Goal: Entertainment & Leisure: Consume media (video, audio)

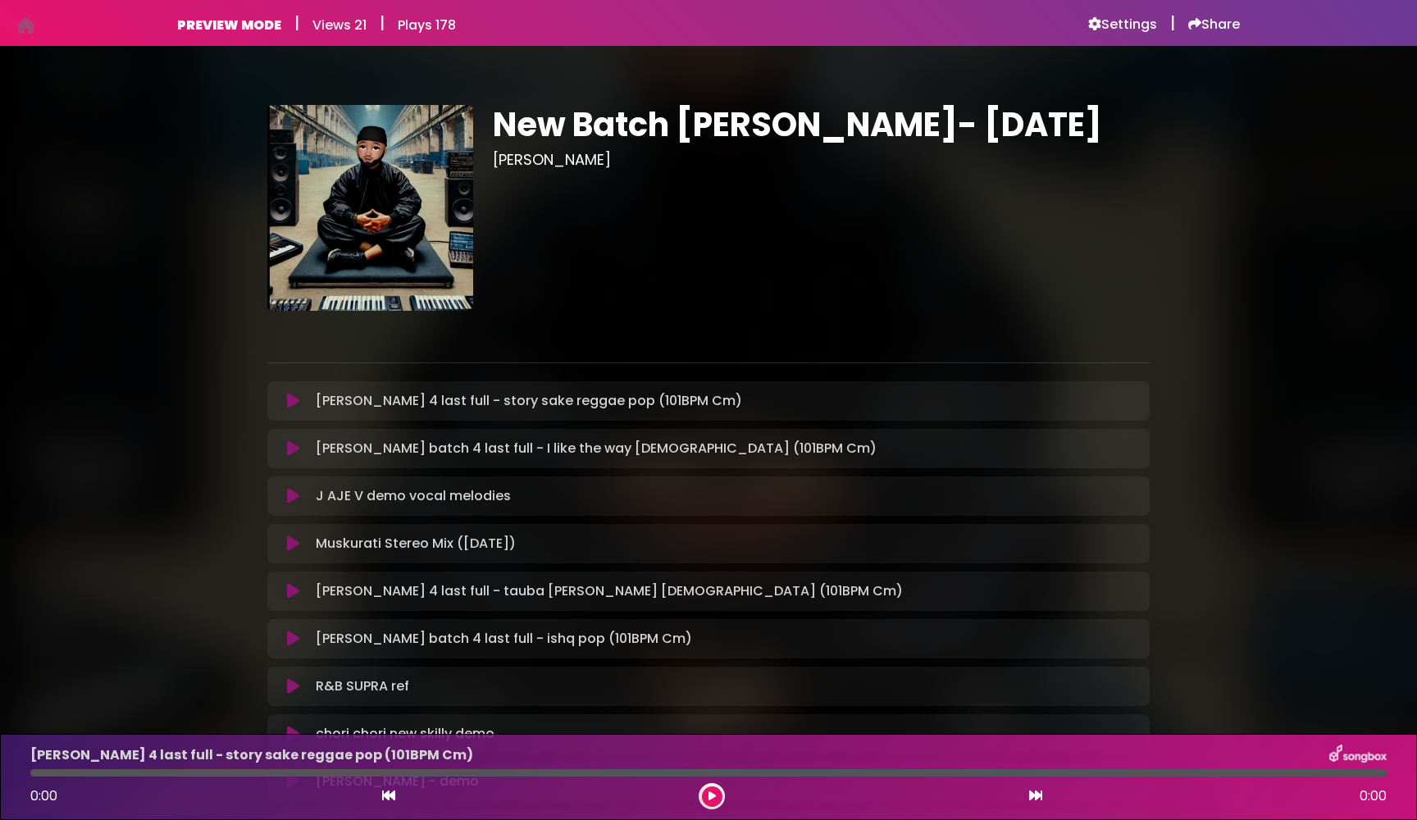
scroll to position [749, 0]
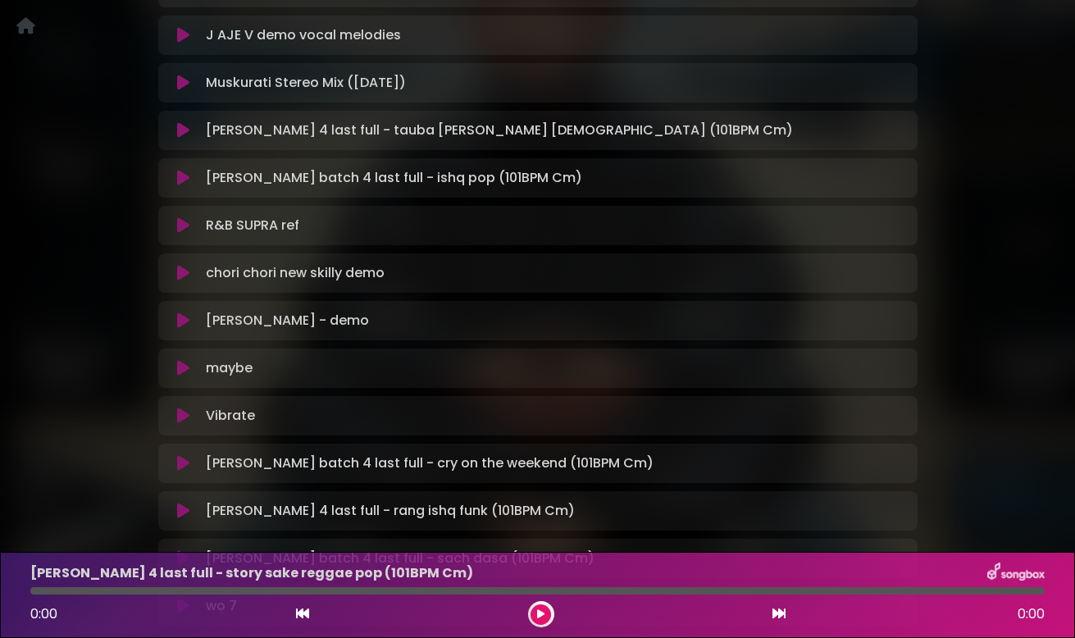
scroll to position [449, 0]
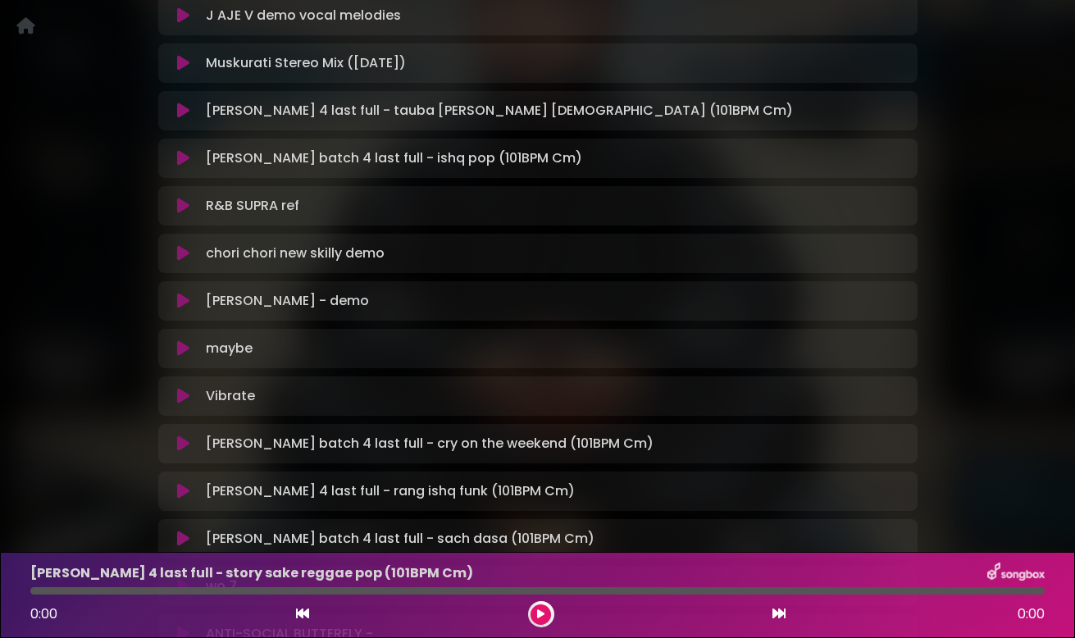
click at [185, 154] on icon at bounding box center [183, 158] width 12 height 16
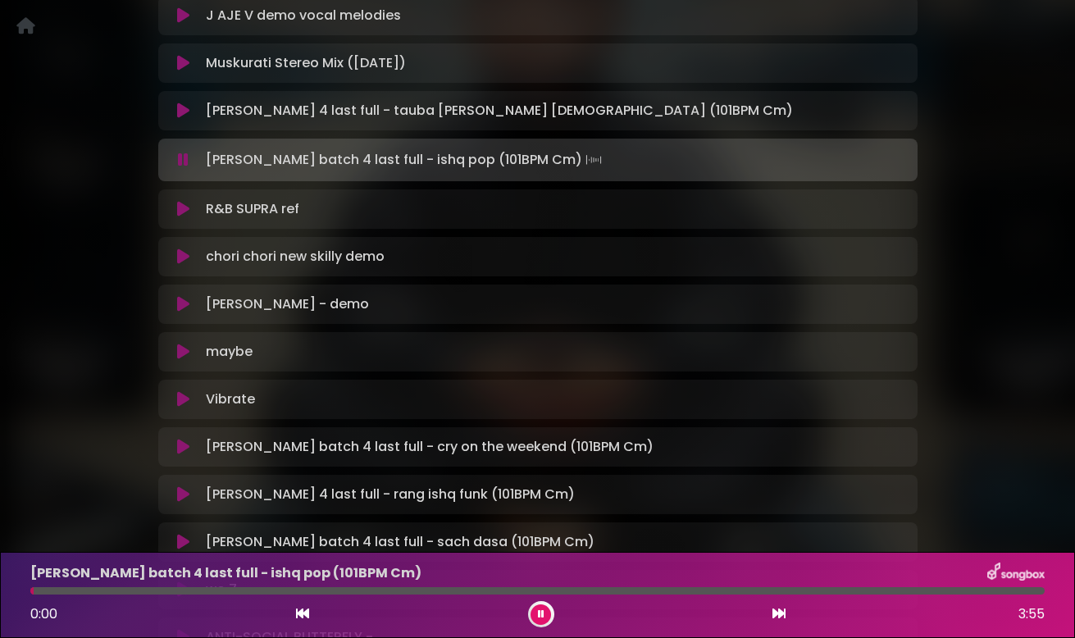
click at [185, 154] on icon at bounding box center [183, 160] width 11 height 16
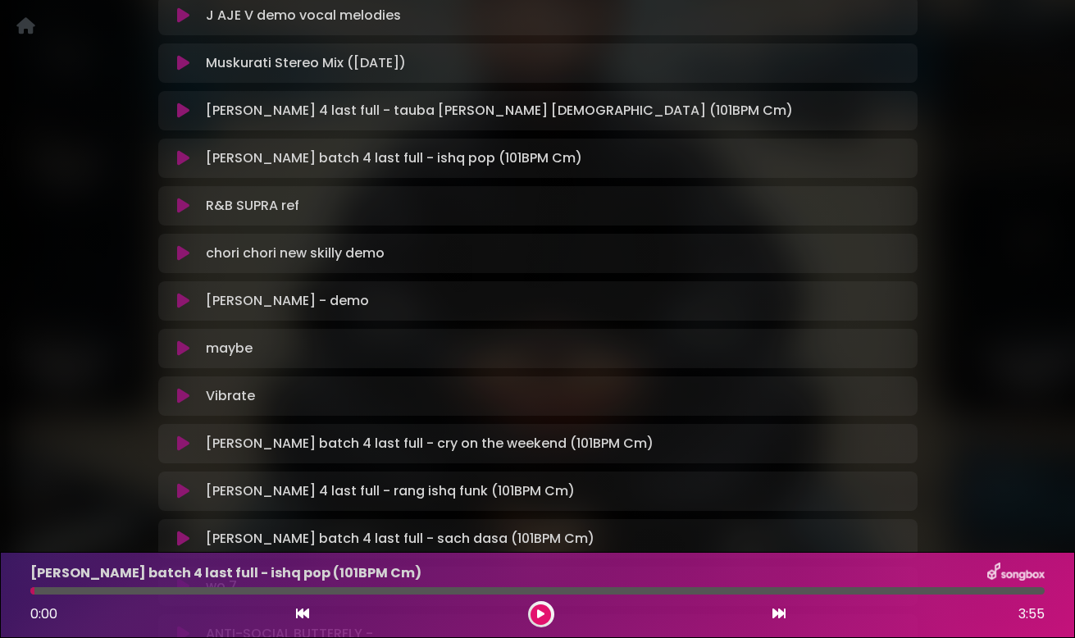
click at [185, 154] on icon at bounding box center [183, 158] width 12 height 16
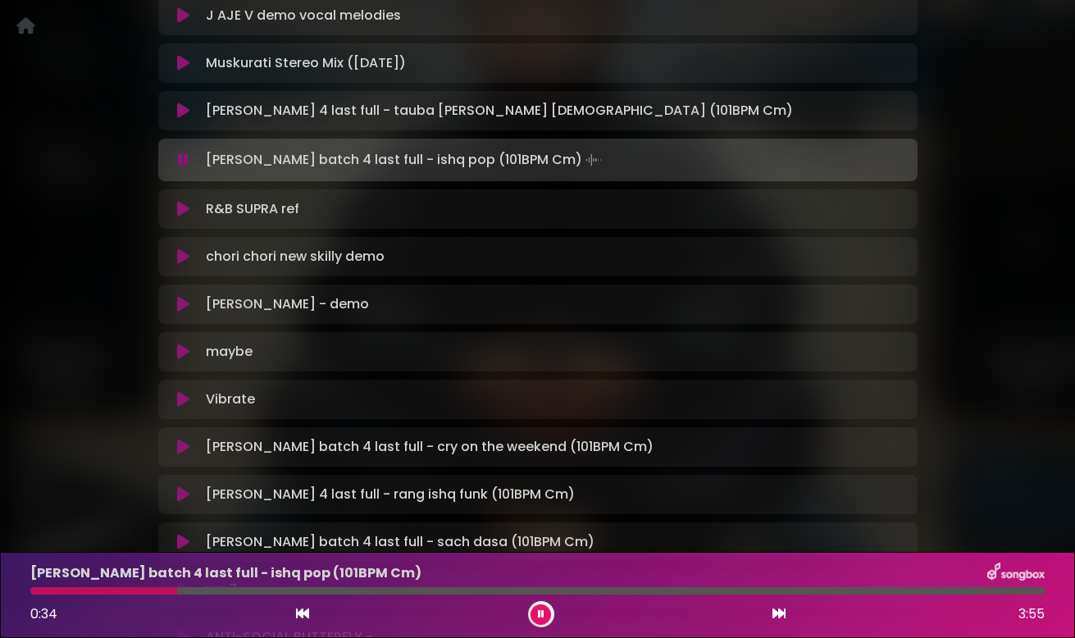
click at [185, 155] on icon at bounding box center [183, 160] width 11 height 16
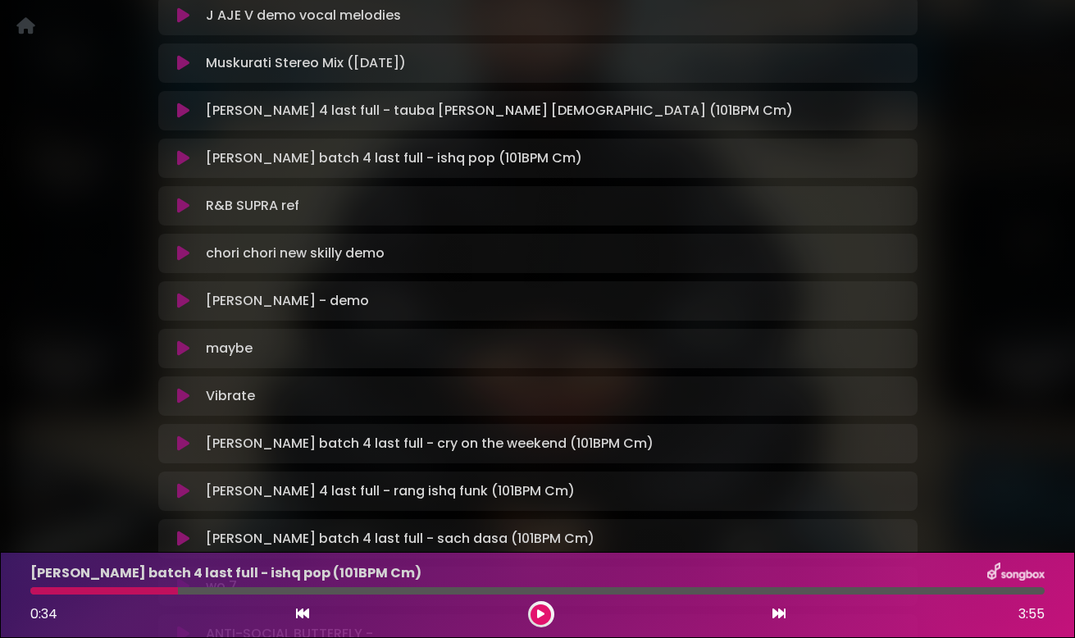
click at [182, 157] on icon at bounding box center [183, 158] width 12 height 16
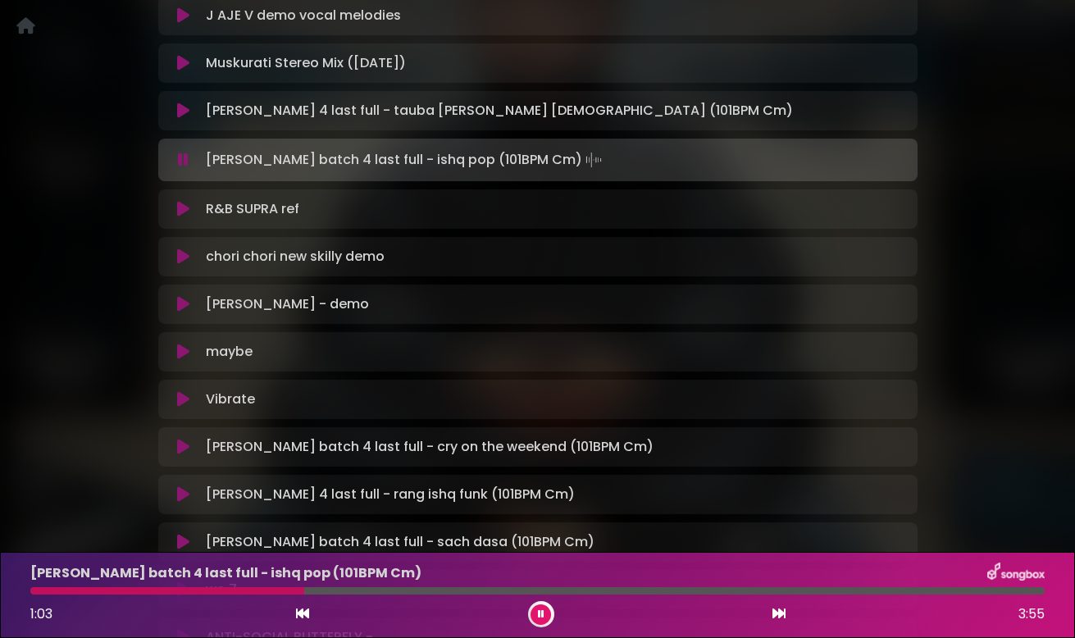
click at [185, 159] on icon at bounding box center [183, 160] width 11 height 16
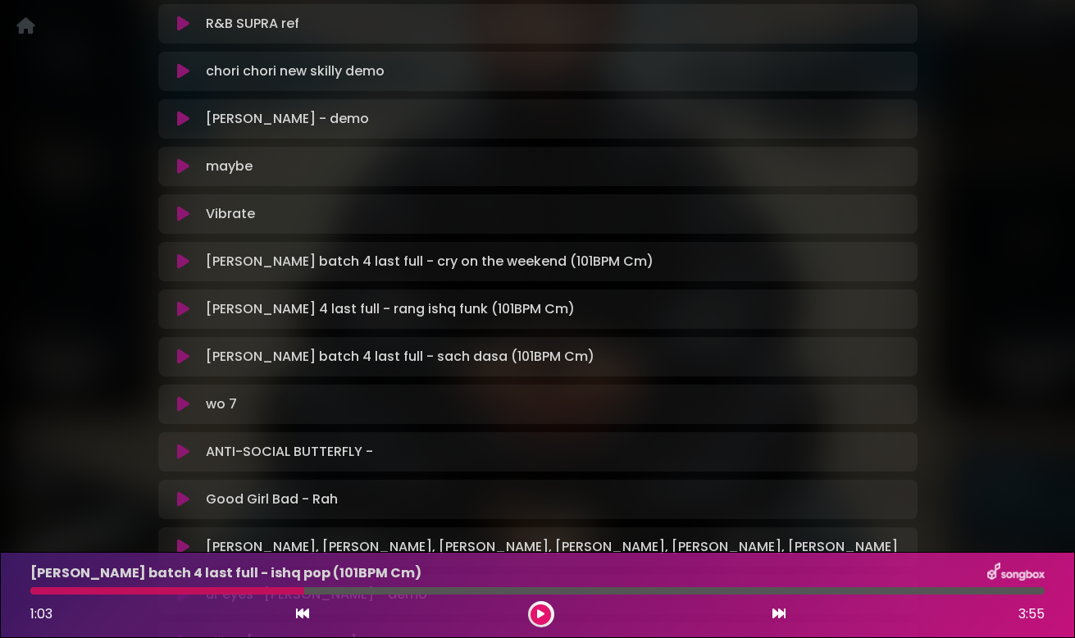
scroll to position [664, 0]
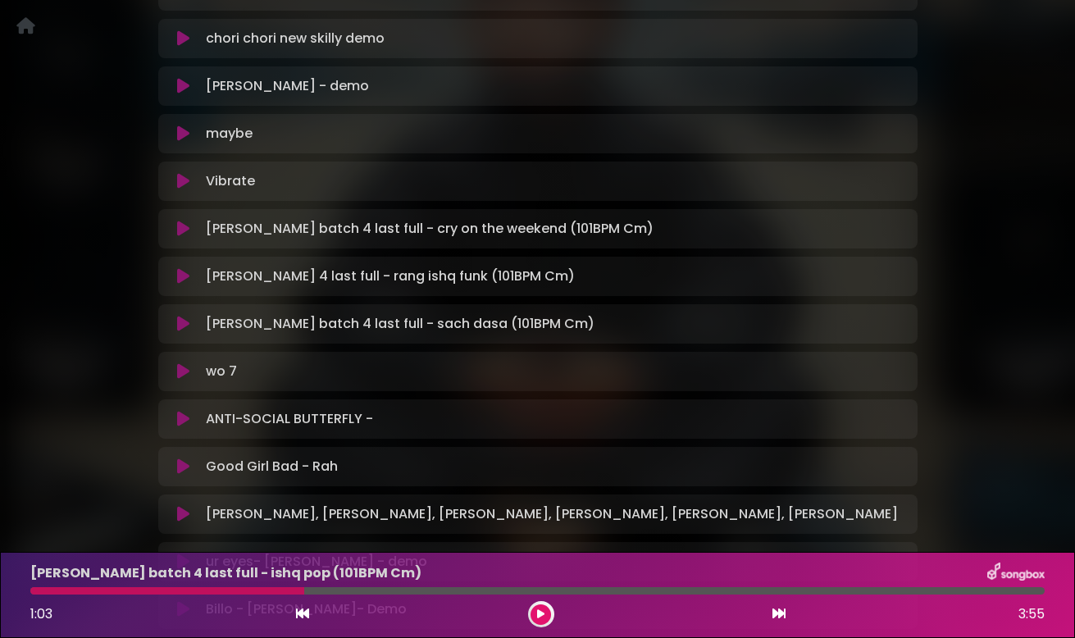
click at [186, 322] on icon at bounding box center [183, 324] width 12 height 16
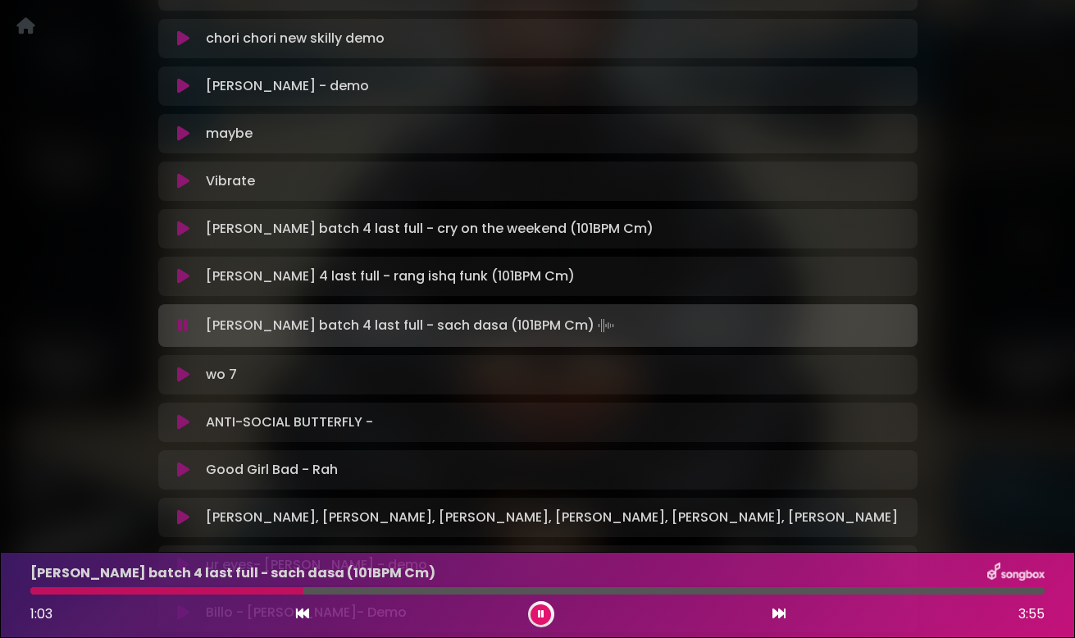
click at [186, 322] on icon at bounding box center [183, 325] width 11 height 16
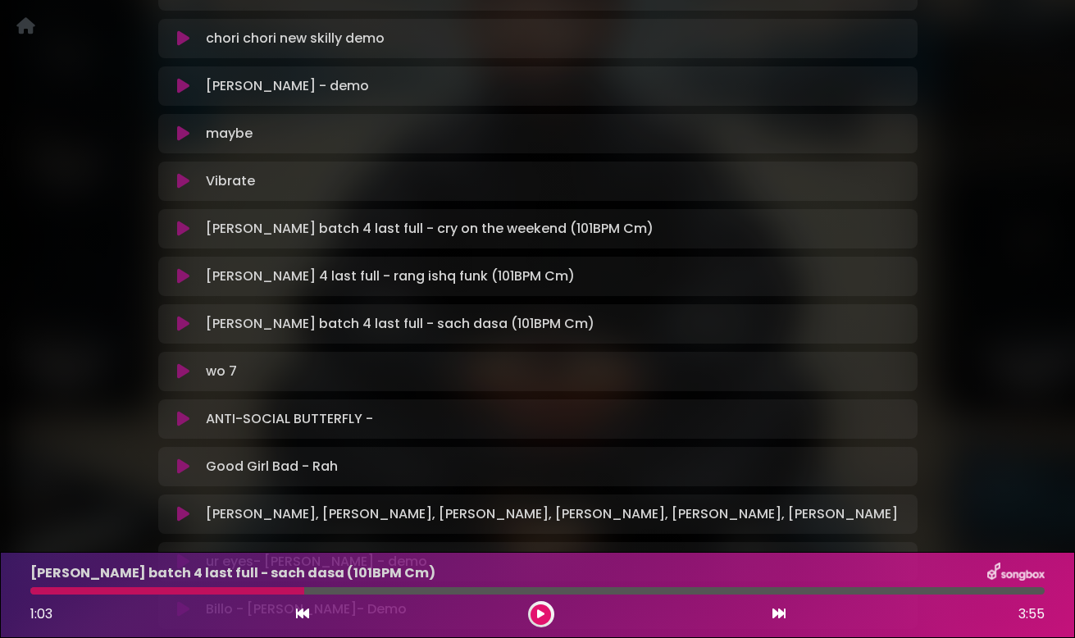
click at [57, 588] on div at bounding box center [167, 590] width 274 height 7
click at [52, 589] on div at bounding box center [167, 590] width 274 height 7
click at [177, 276] on icon at bounding box center [183, 276] width 12 height 16
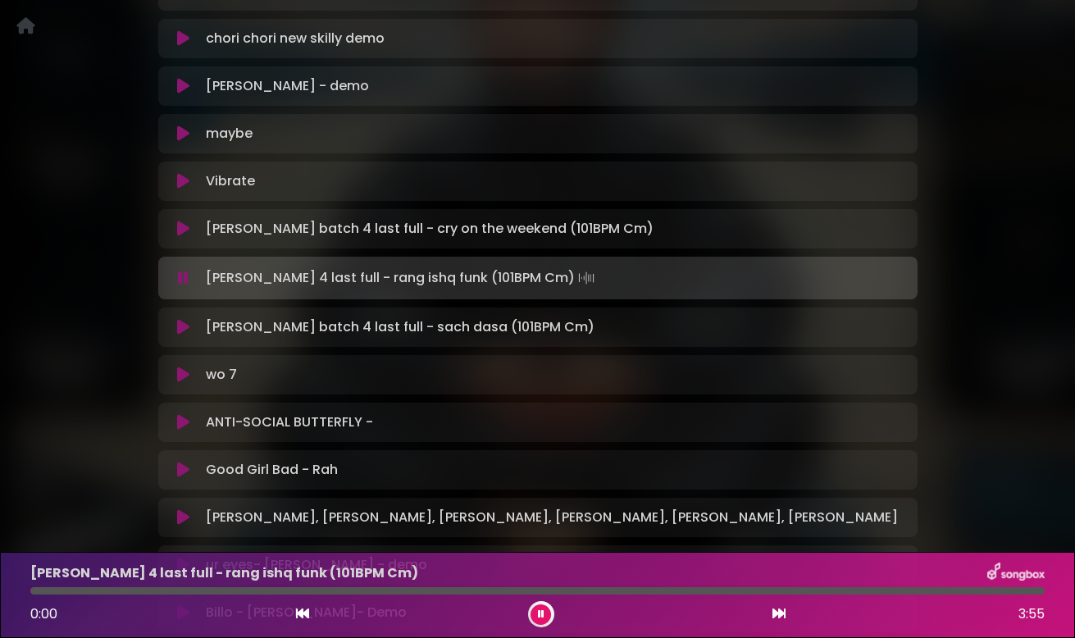
click at [177, 276] on button at bounding box center [183, 278] width 31 height 16
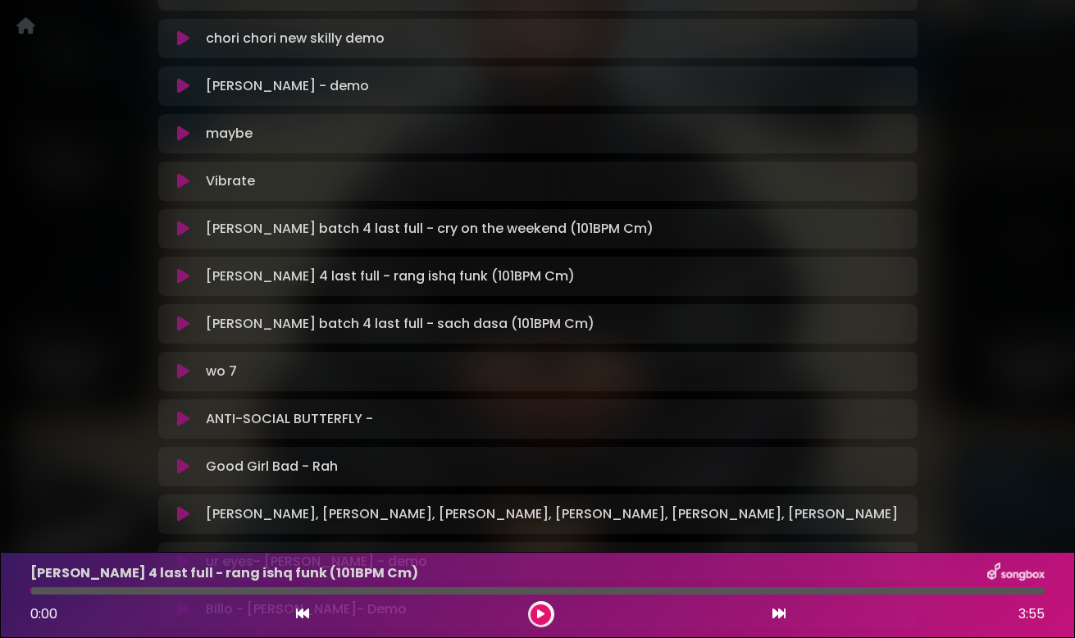
click at [178, 325] on icon at bounding box center [183, 324] width 12 height 16
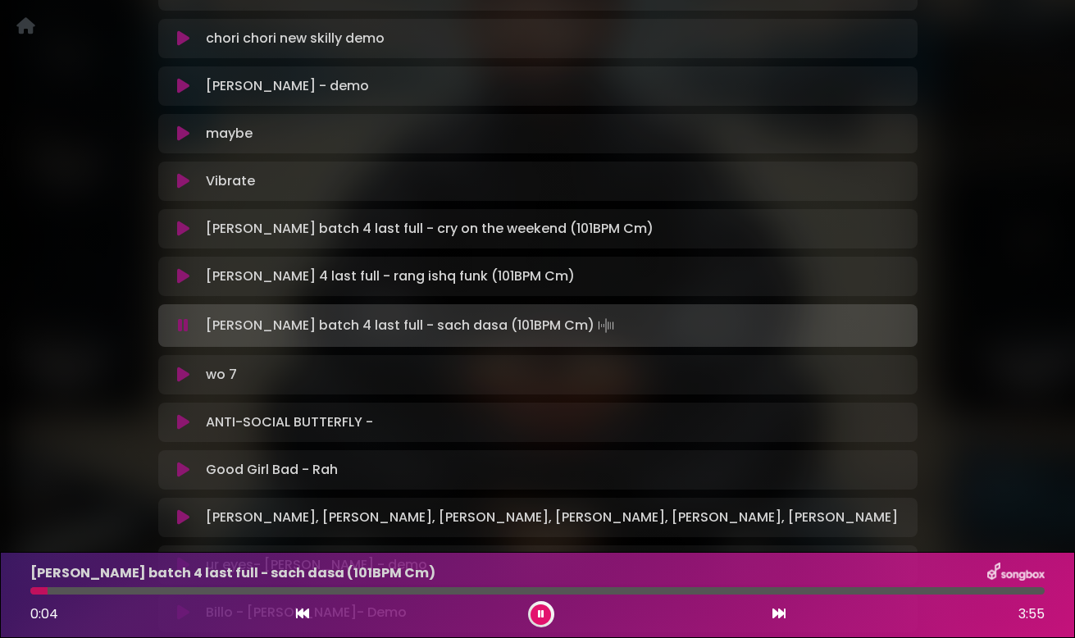
click at [178, 325] on icon at bounding box center [183, 325] width 11 height 16
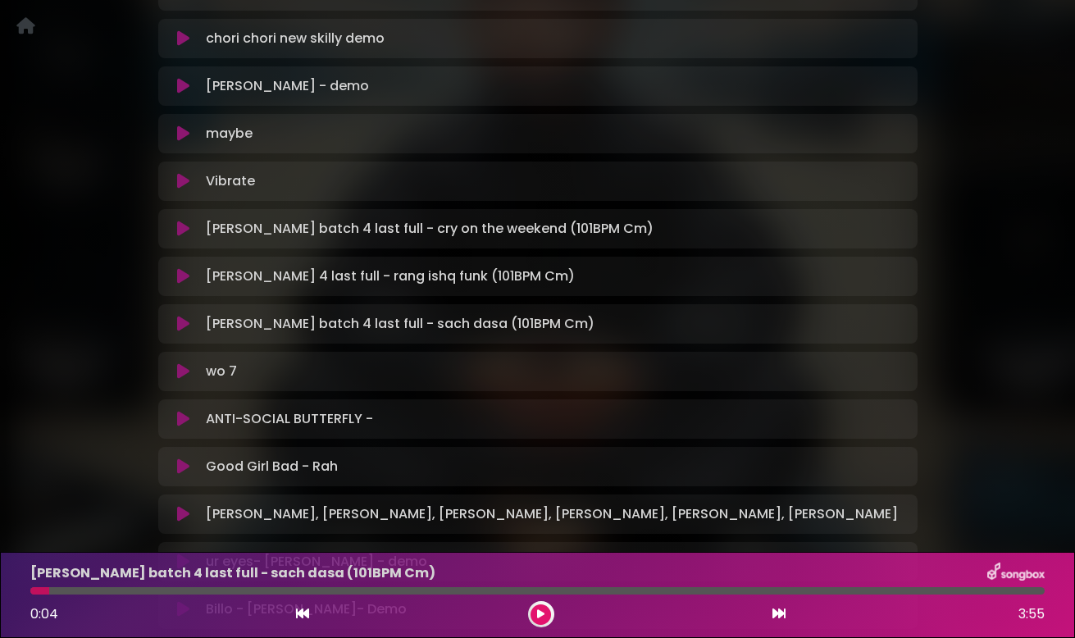
click at [178, 325] on icon at bounding box center [183, 324] width 12 height 16
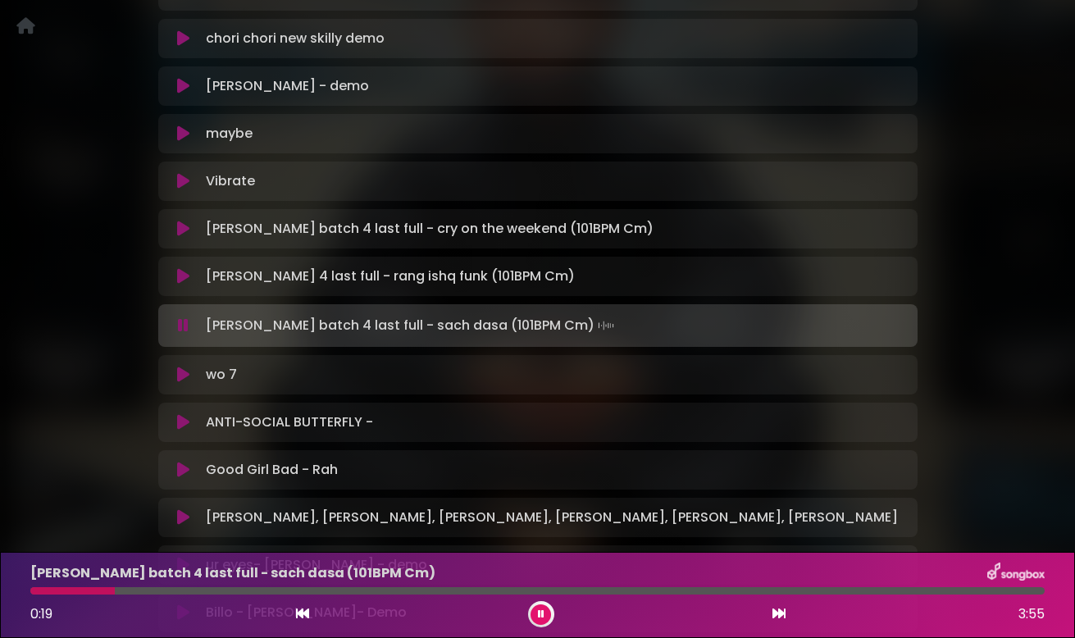
click at [184, 326] on icon at bounding box center [183, 325] width 11 height 16
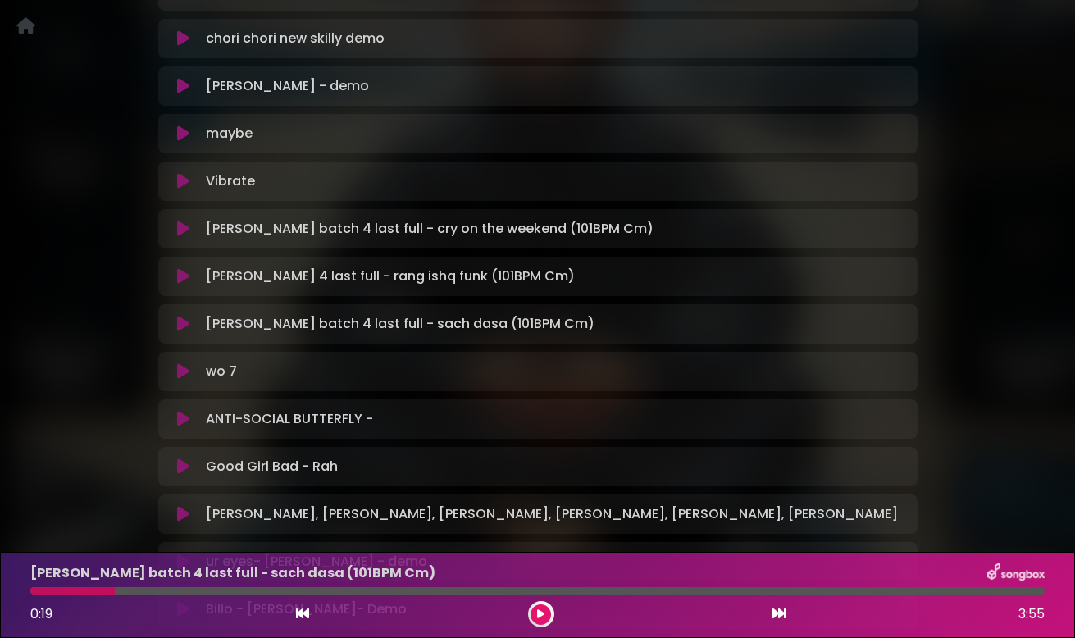
click at [184, 326] on icon at bounding box center [183, 324] width 12 height 16
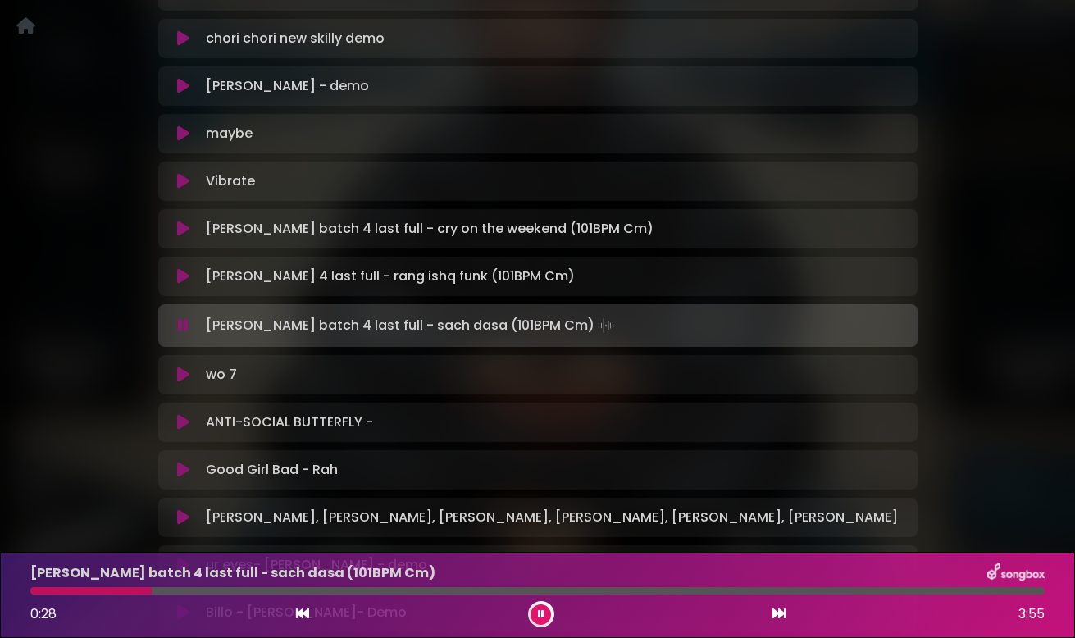
click at [103, 591] on div at bounding box center [90, 590] width 121 height 7
click at [180, 326] on icon at bounding box center [183, 325] width 11 height 16
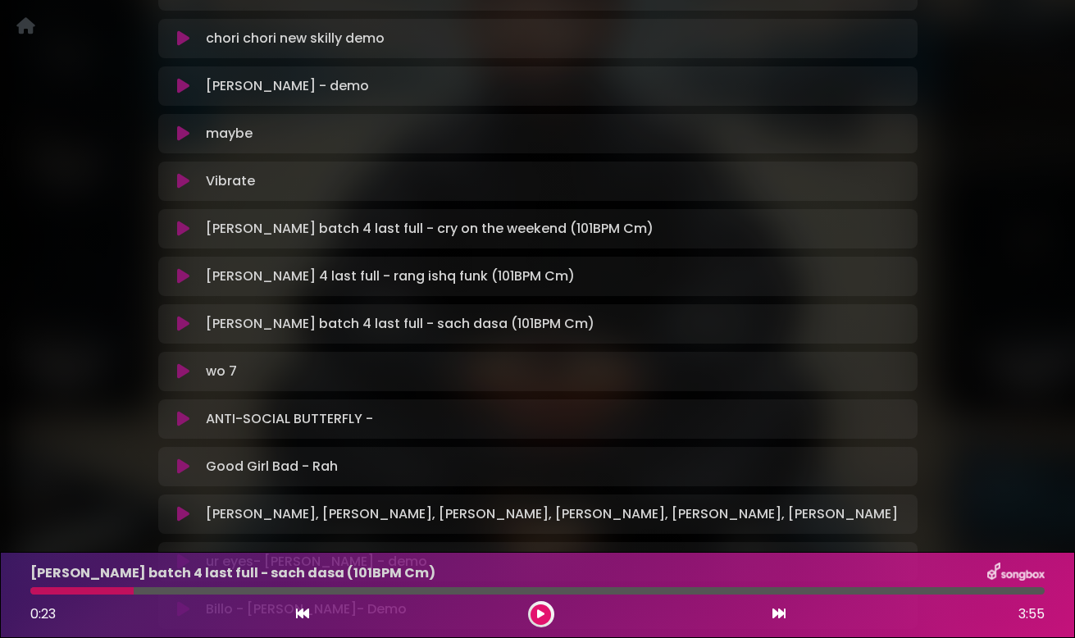
click at [180, 326] on icon at bounding box center [183, 324] width 12 height 16
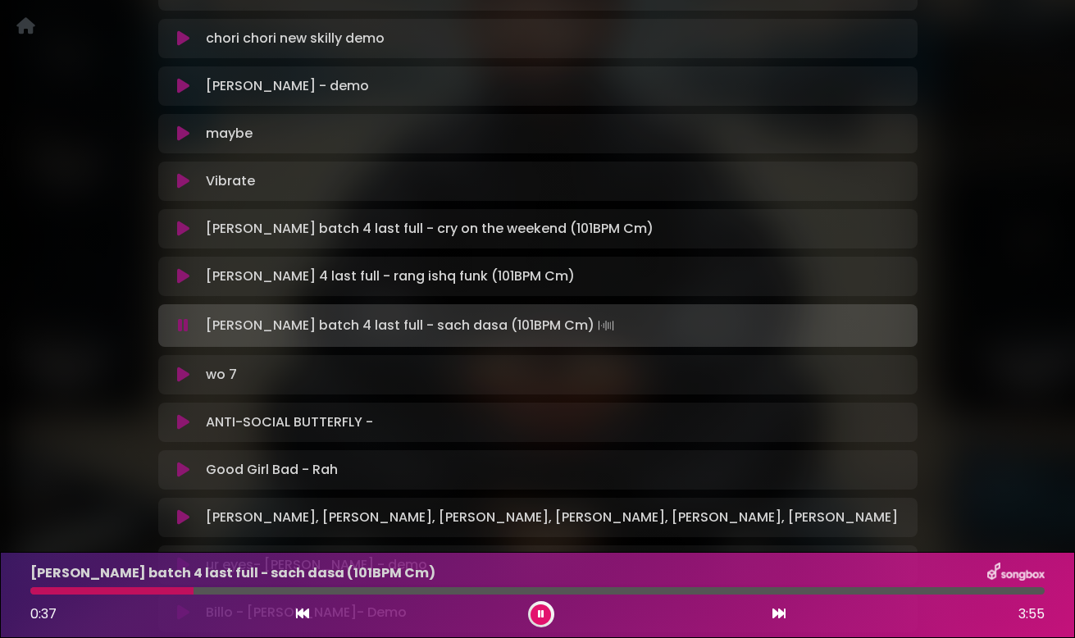
click at [180, 326] on icon at bounding box center [183, 325] width 11 height 16
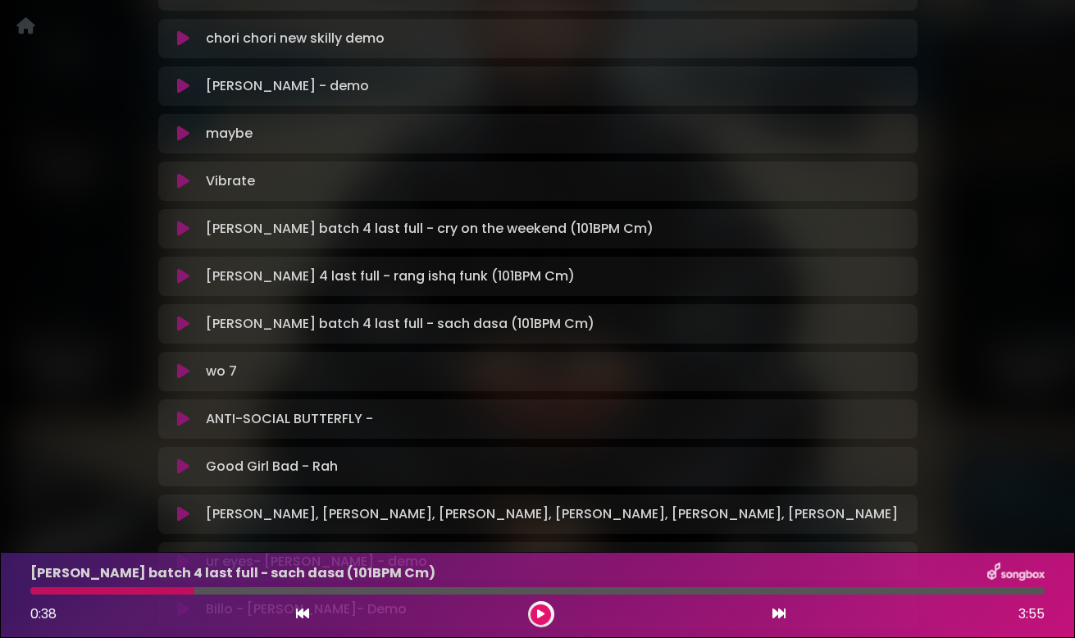
click at [180, 326] on icon at bounding box center [183, 324] width 12 height 16
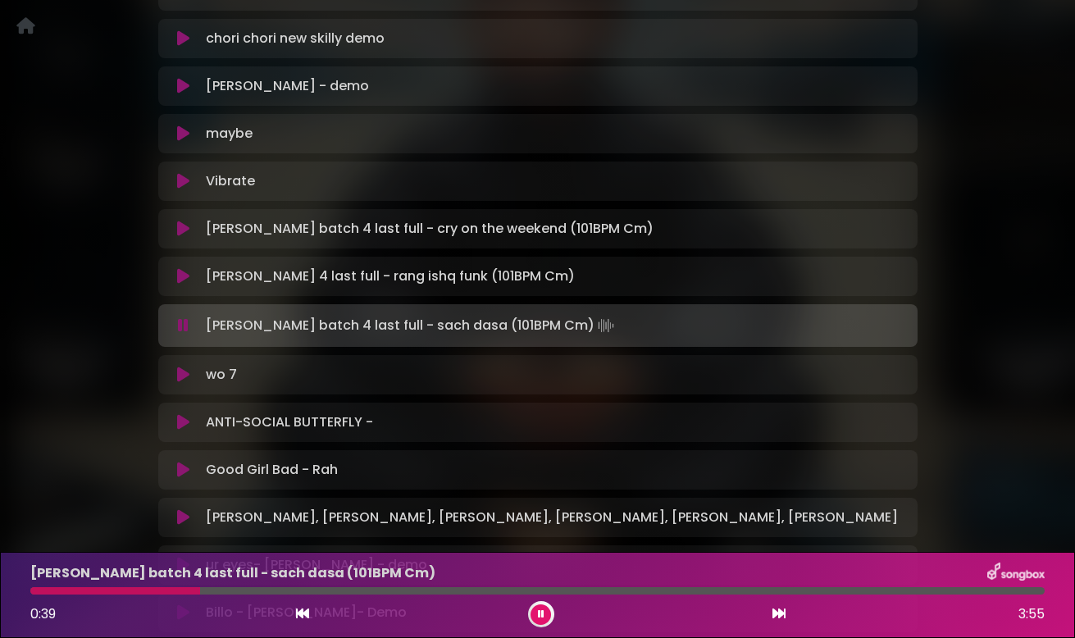
click at [160, 590] on div at bounding box center [115, 590] width 170 height 7
click at [182, 325] on icon at bounding box center [183, 325] width 11 height 16
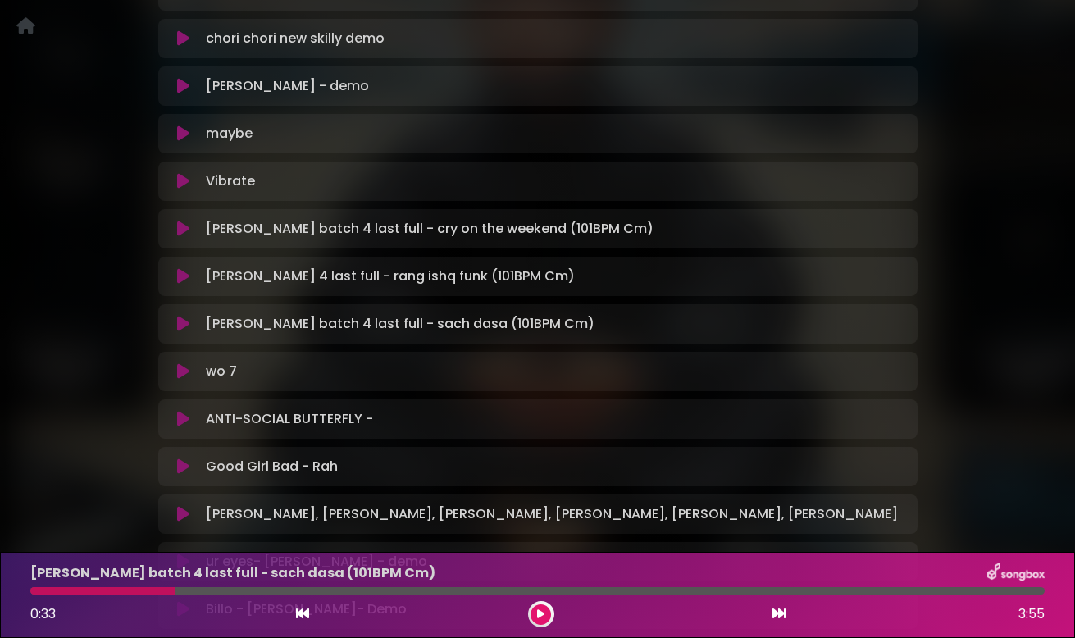
click at [182, 325] on icon at bounding box center [183, 324] width 12 height 16
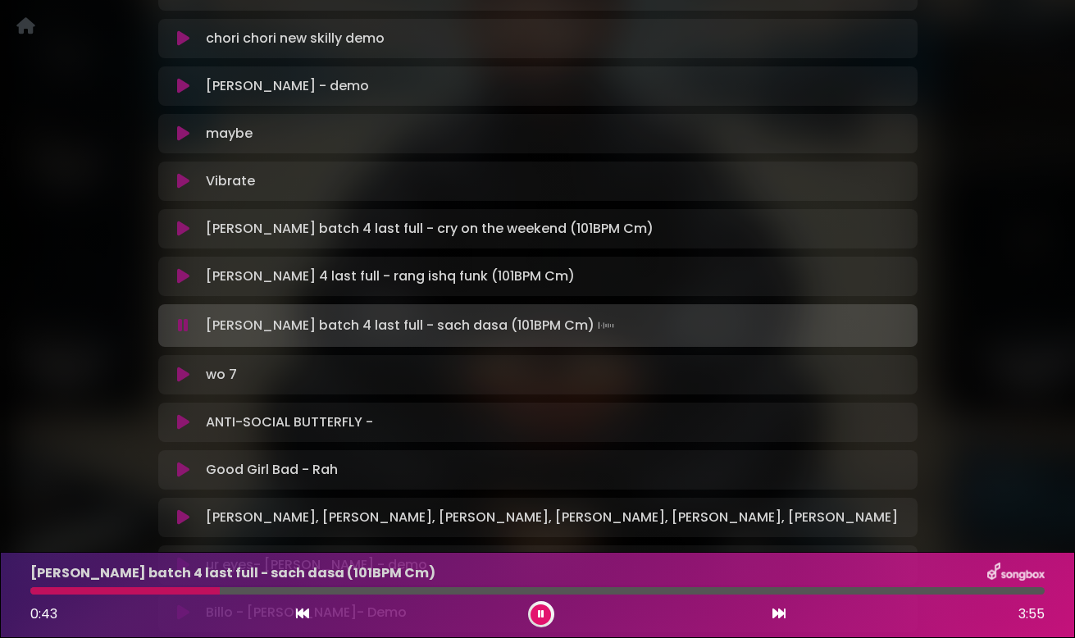
click at [182, 326] on icon at bounding box center [183, 325] width 11 height 16
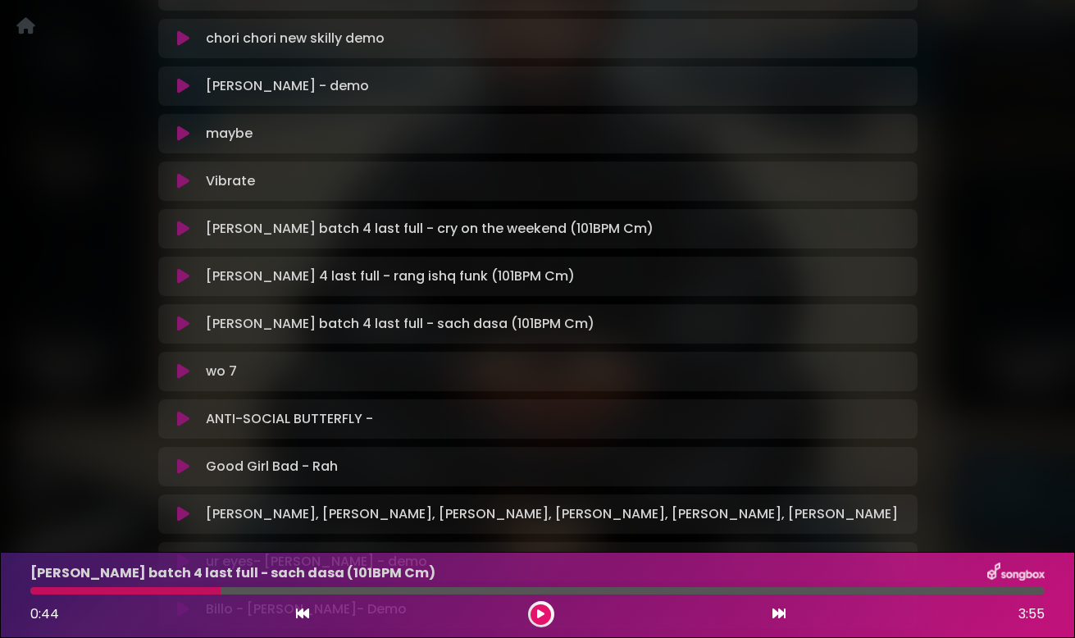
click at [182, 326] on icon at bounding box center [183, 324] width 12 height 16
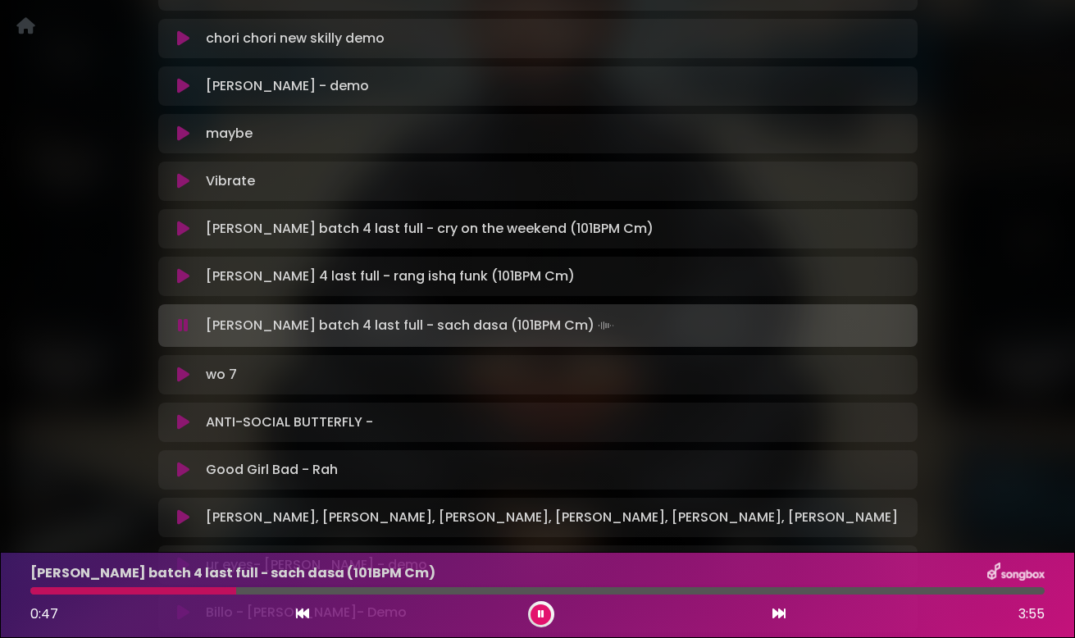
click at [182, 326] on icon at bounding box center [183, 325] width 11 height 16
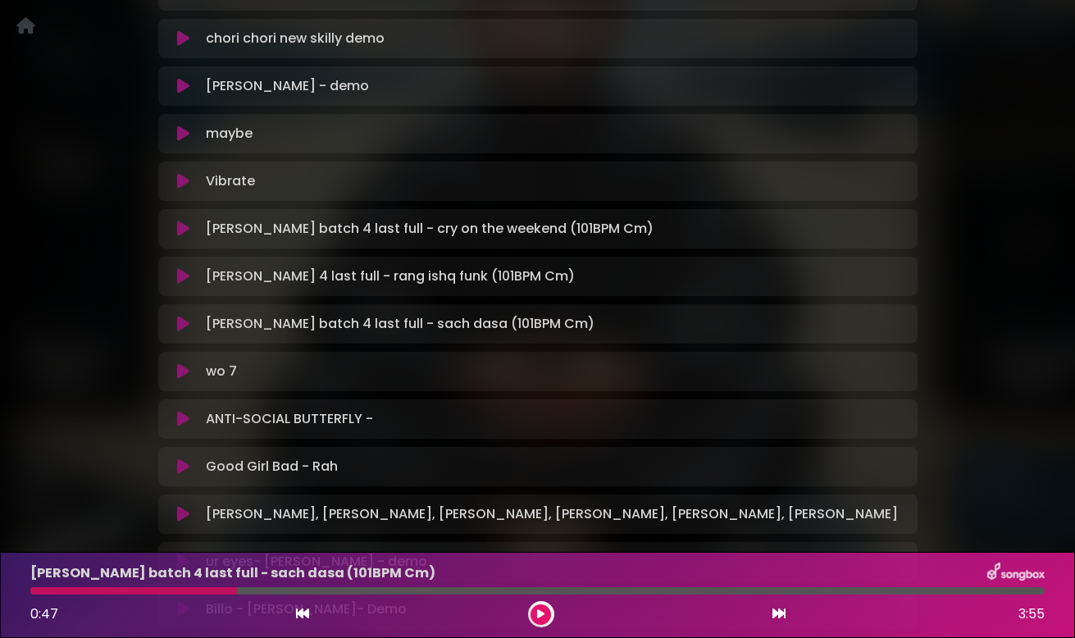
click at [182, 326] on icon at bounding box center [183, 324] width 12 height 16
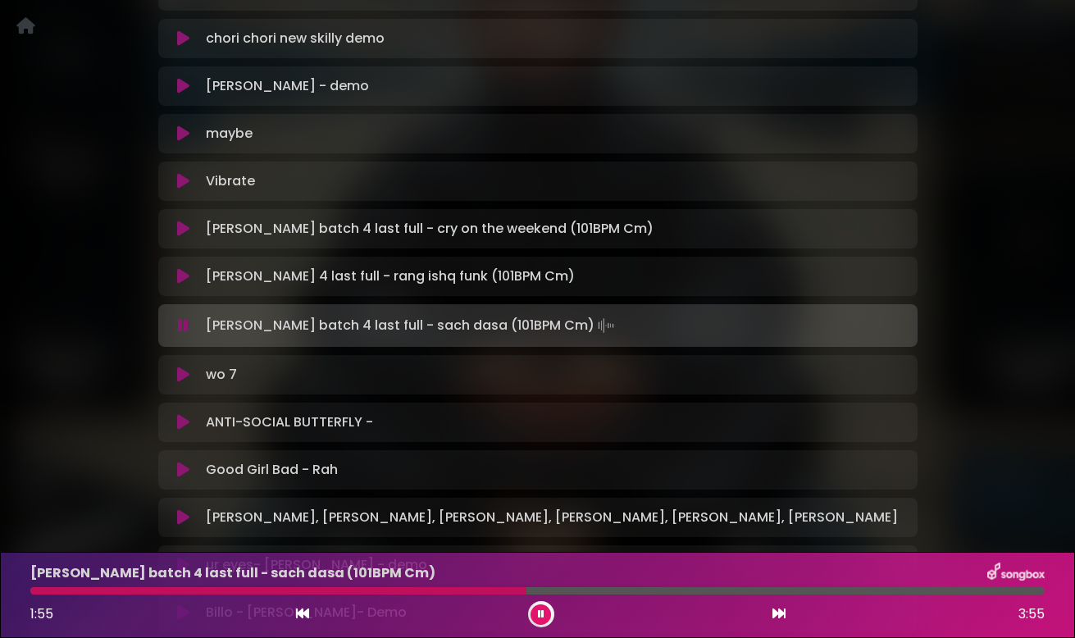
click at [182, 326] on icon at bounding box center [183, 325] width 11 height 16
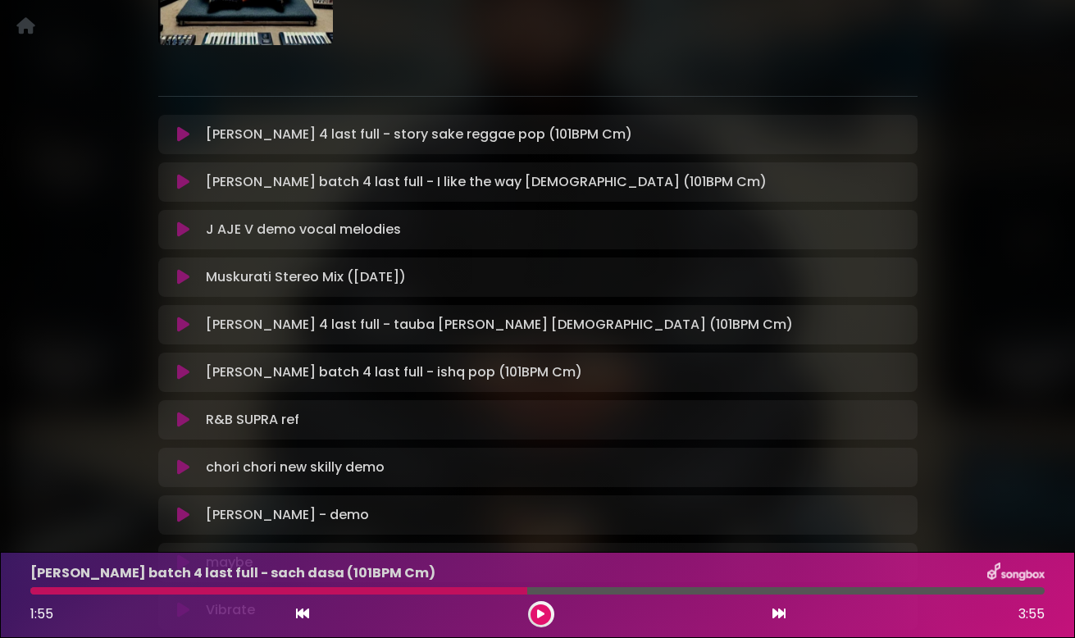
scroll to position [234, 0]
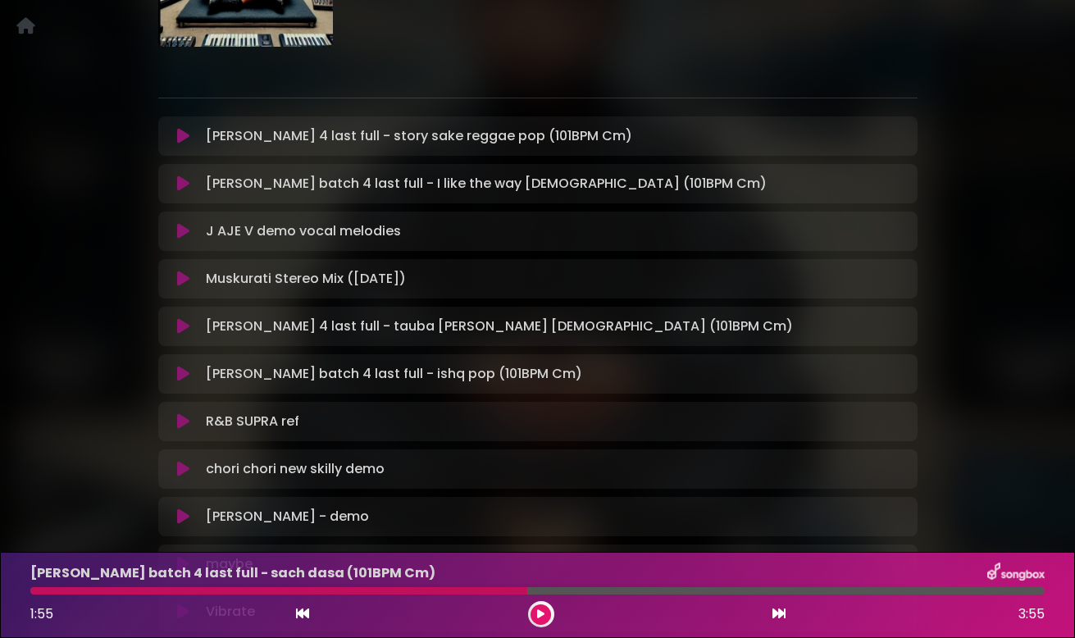
click at [181, 141] on icon at bounding box center [183, 136] width 12 height 16
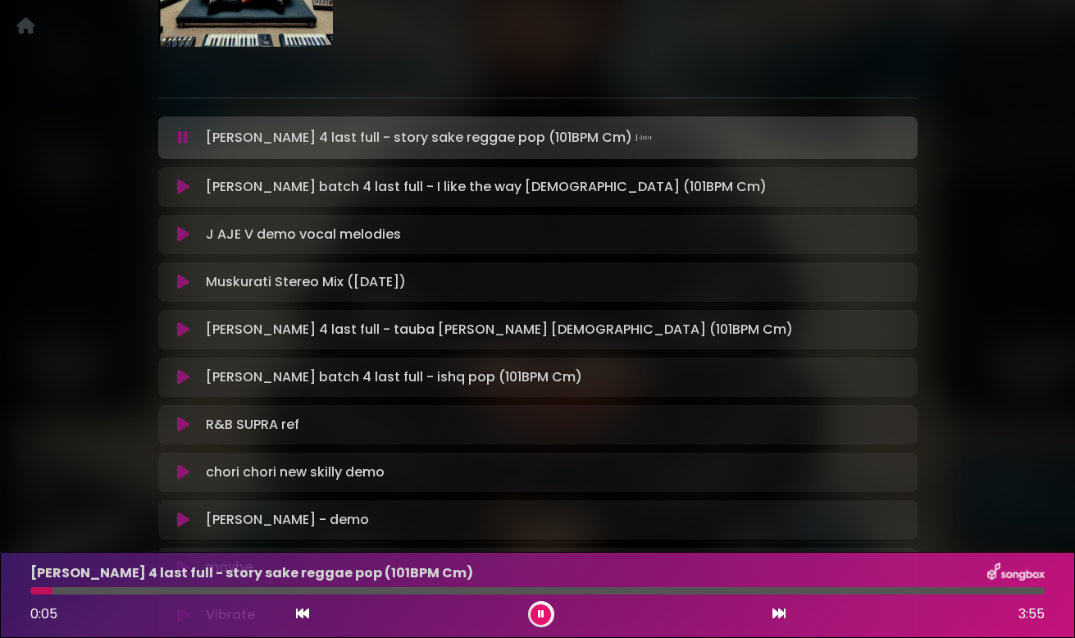
click at [181, 141] on icon at bounding box center [183, 138] width 11 height 16
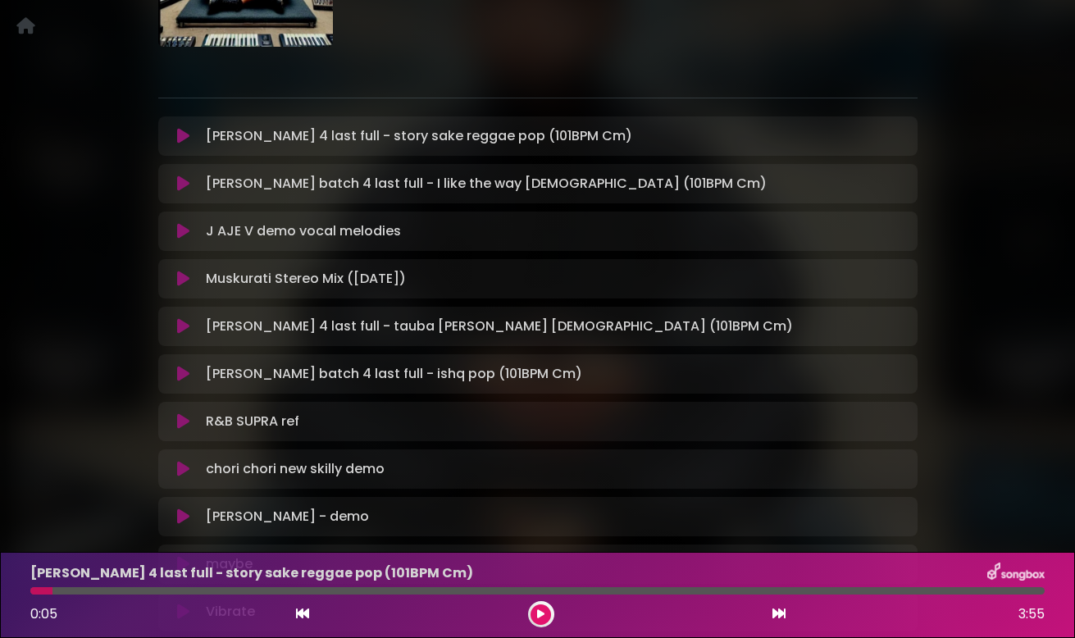
click at [183, 134] on icon at bounding box center [183, 136] width 12 height 16
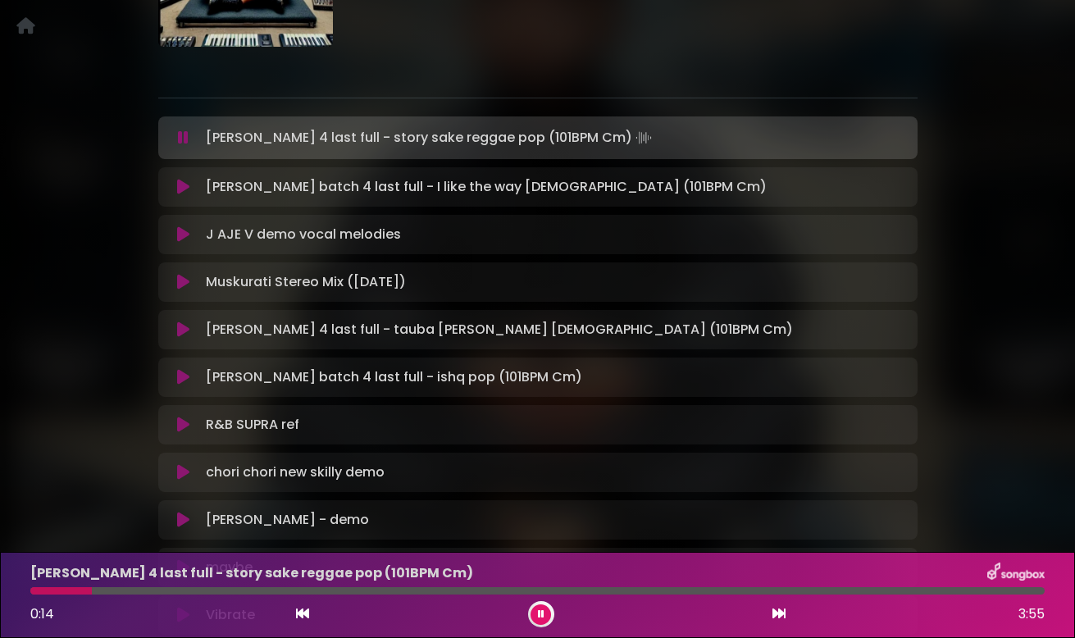
click at [182, 135] on icon at bounding box center [183, 138] width 11 height 16
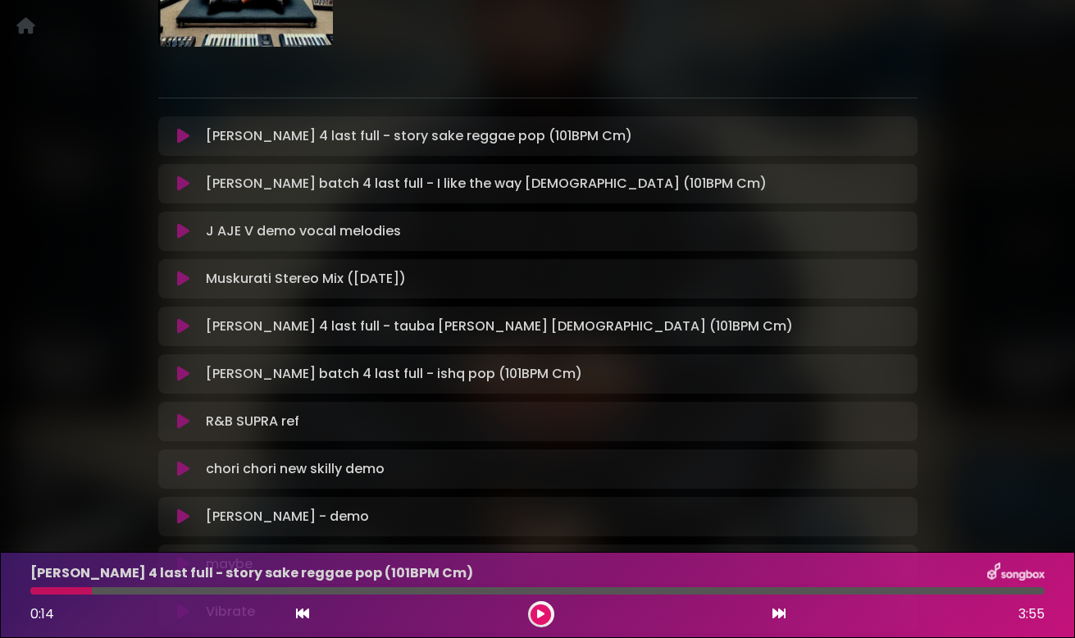
click at [182, 135] on icon at bounding box center [183, 136] width 12 height 16
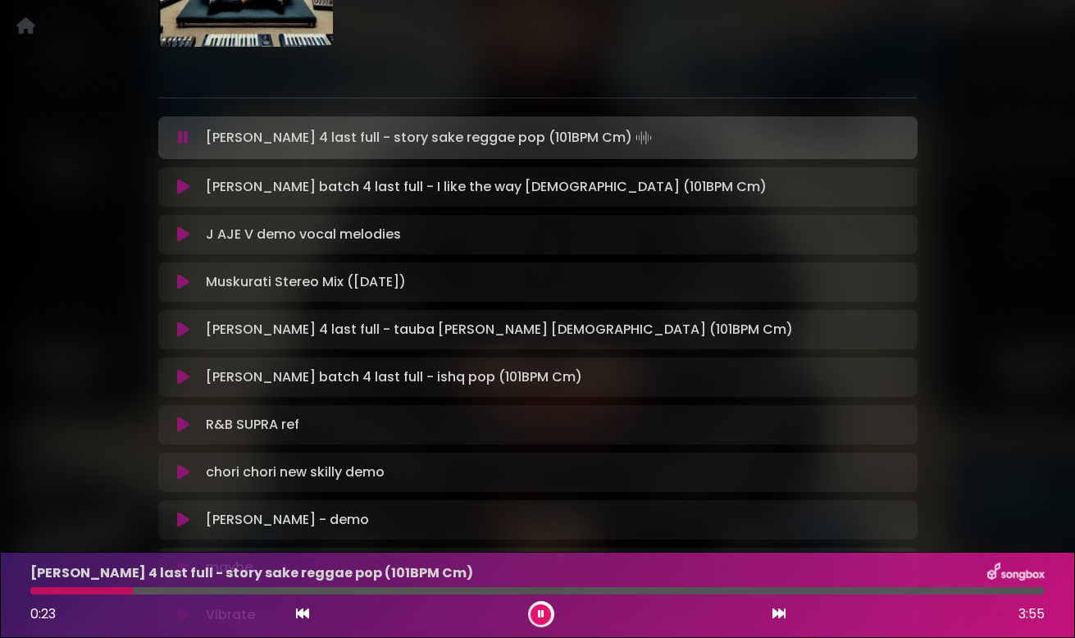
click at [182, 135] on icon at bounding box center [183, 138] width 11 height 16
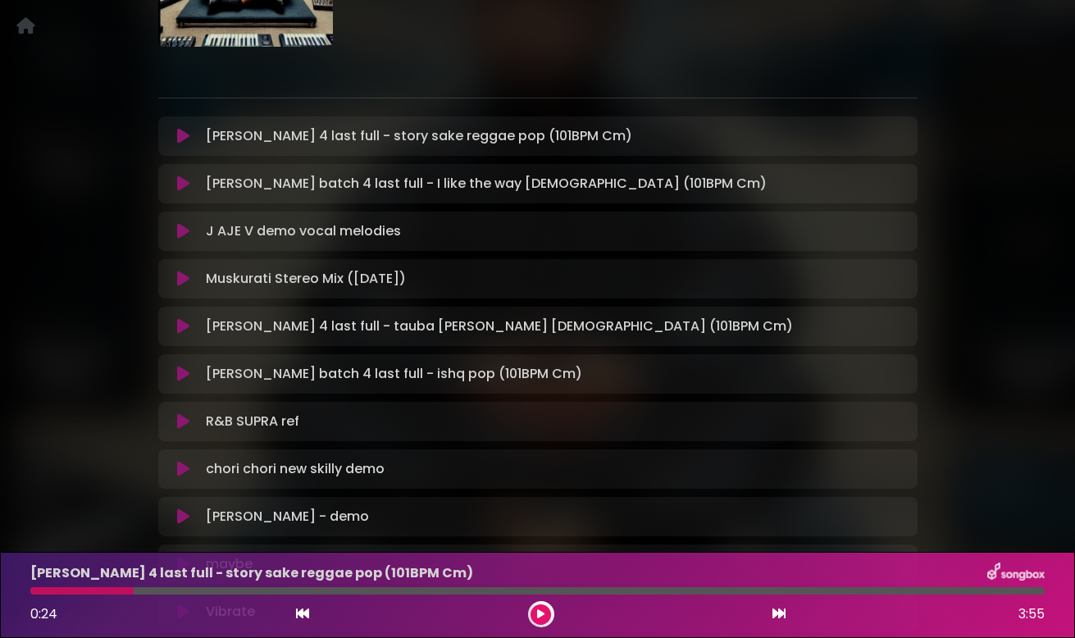
click at [182, 135] on icon at bounding box center [183, 136] width 12 height 16
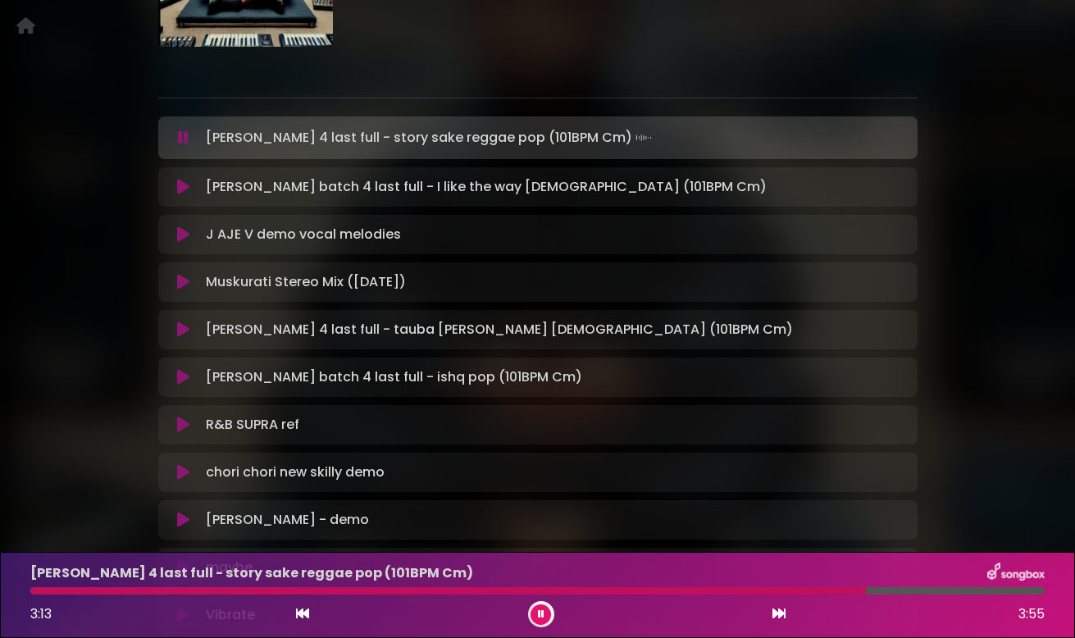
click at [536, 613] on button at bounding box center [541, 614] width 21 height 21
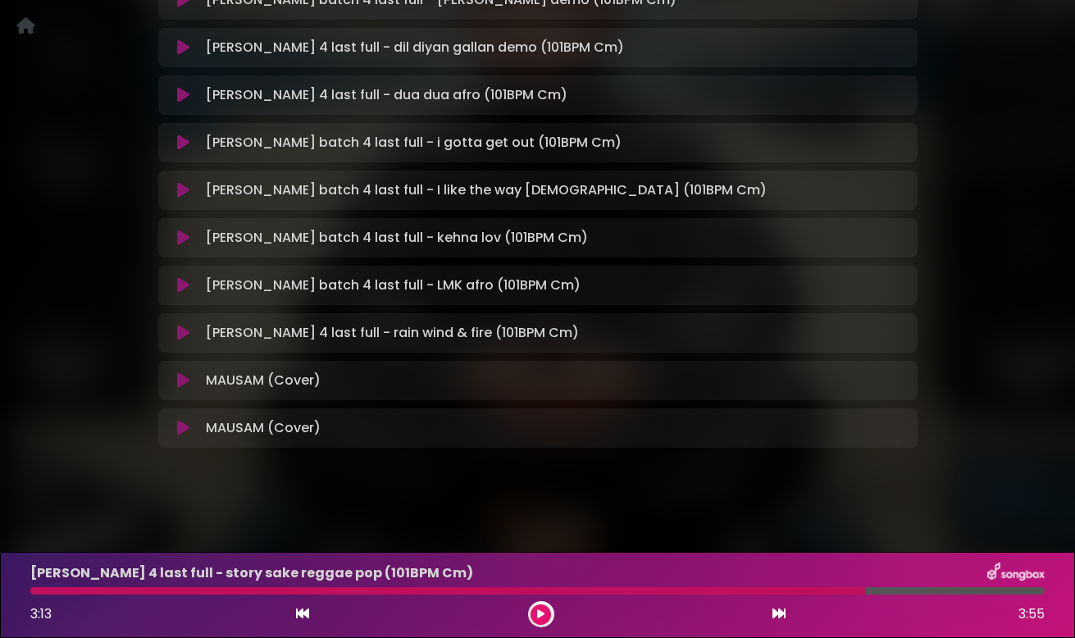
scroll to position [2938, 0]
click at [180, 375] on icon at bounding box center [183, 380] width 12 height 16
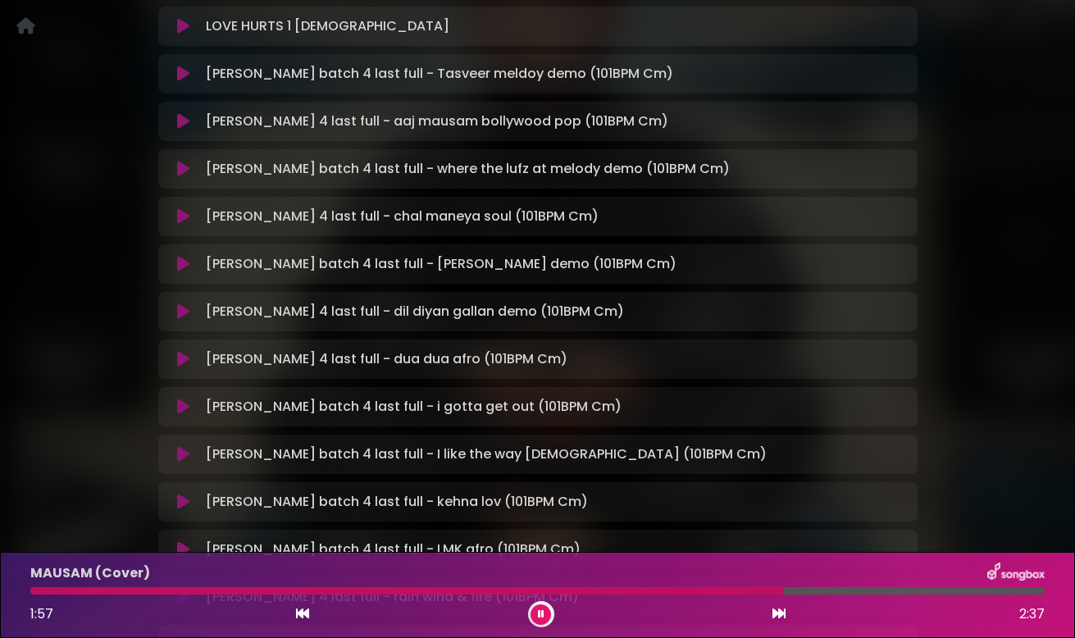
scroll to position [2671, 0]
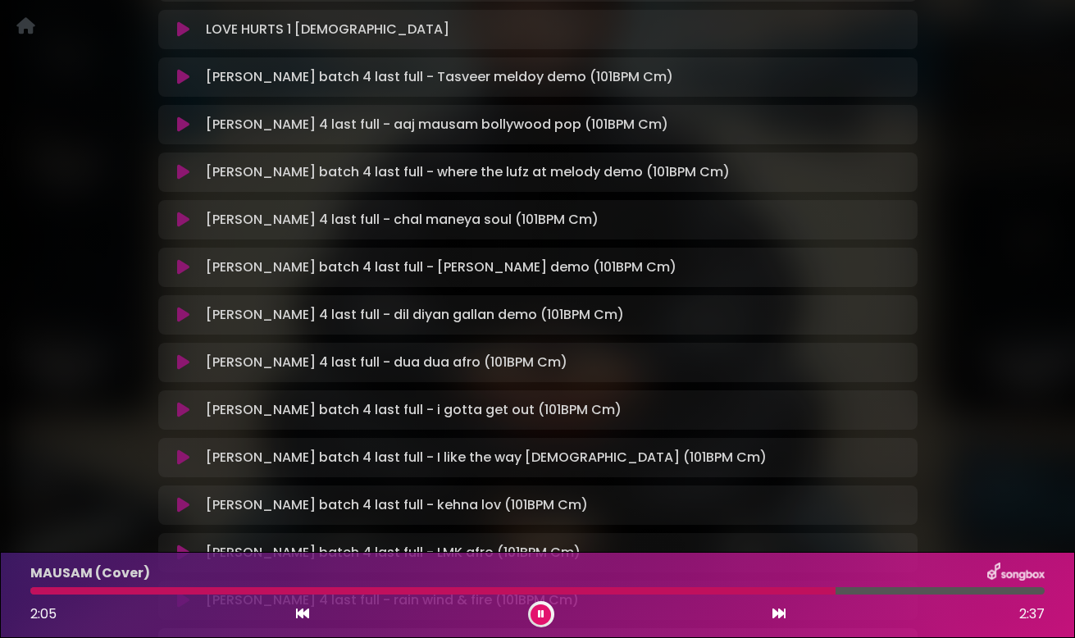
click at [183, 75] on icon at bounding box center [183, 77] width 12 height 16
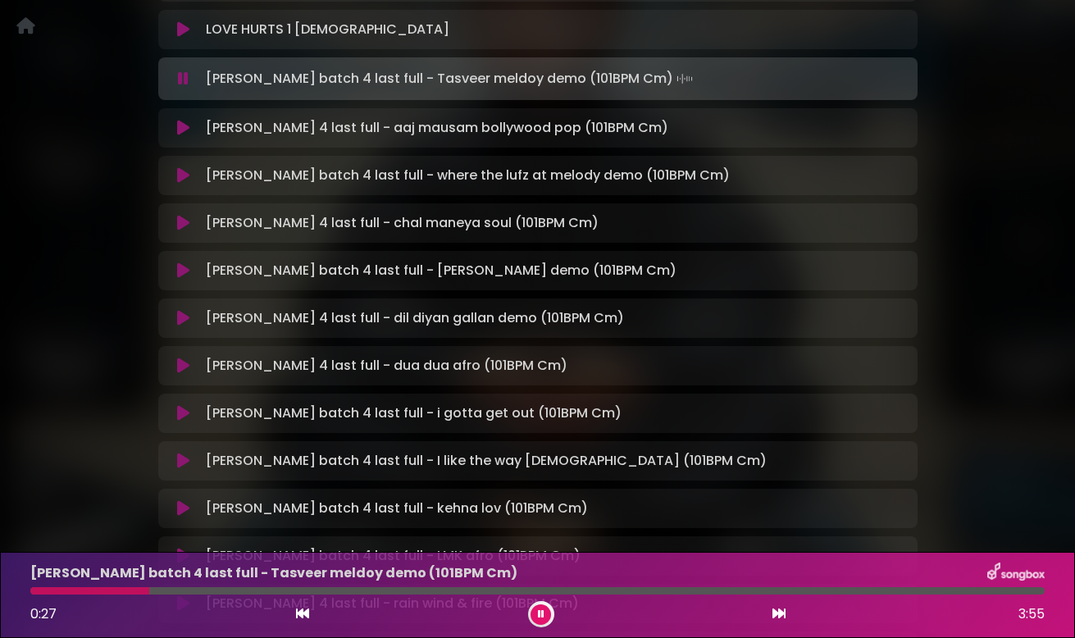
click at [183, 75] on icon at bounding box center [183, 79] width 11 height 16
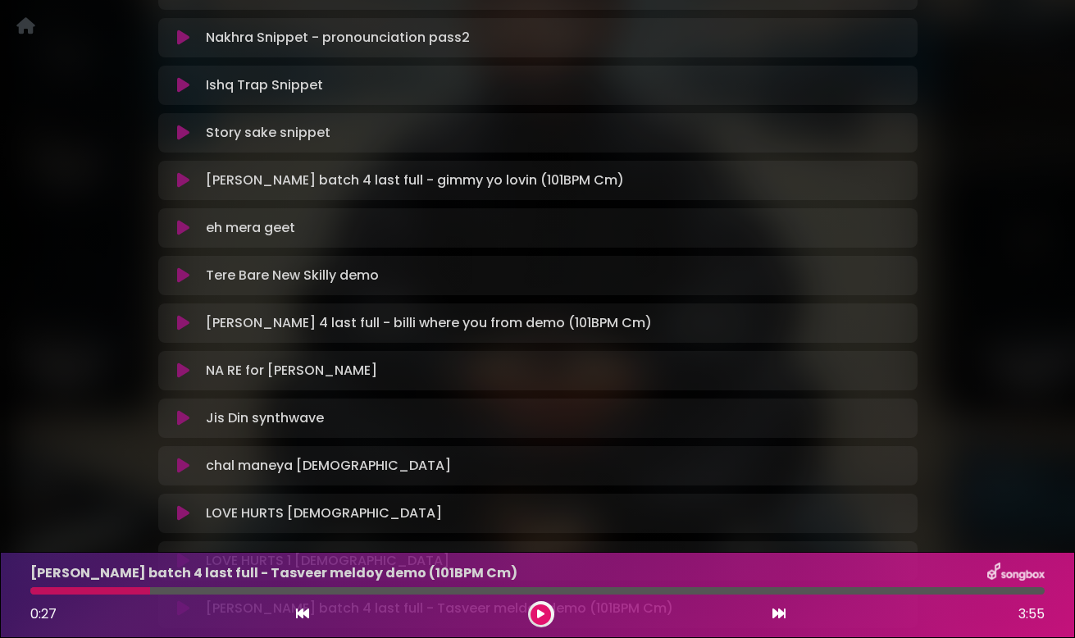
scroll to position [2070, 0]
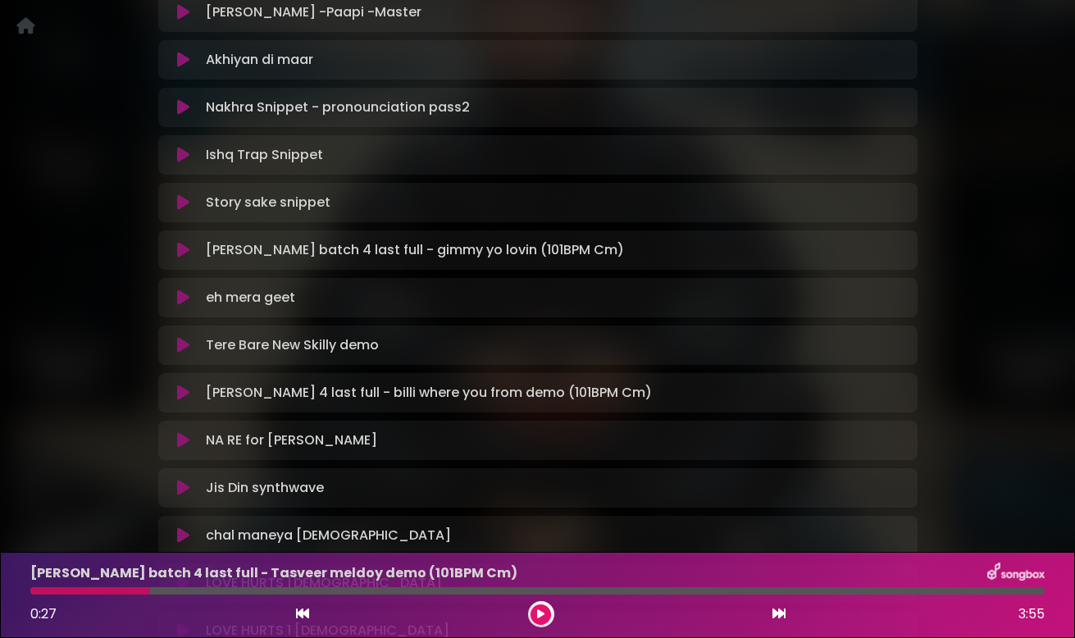
click at [180, 57] on icon at bounding box center [183, 60] width 12 height 16
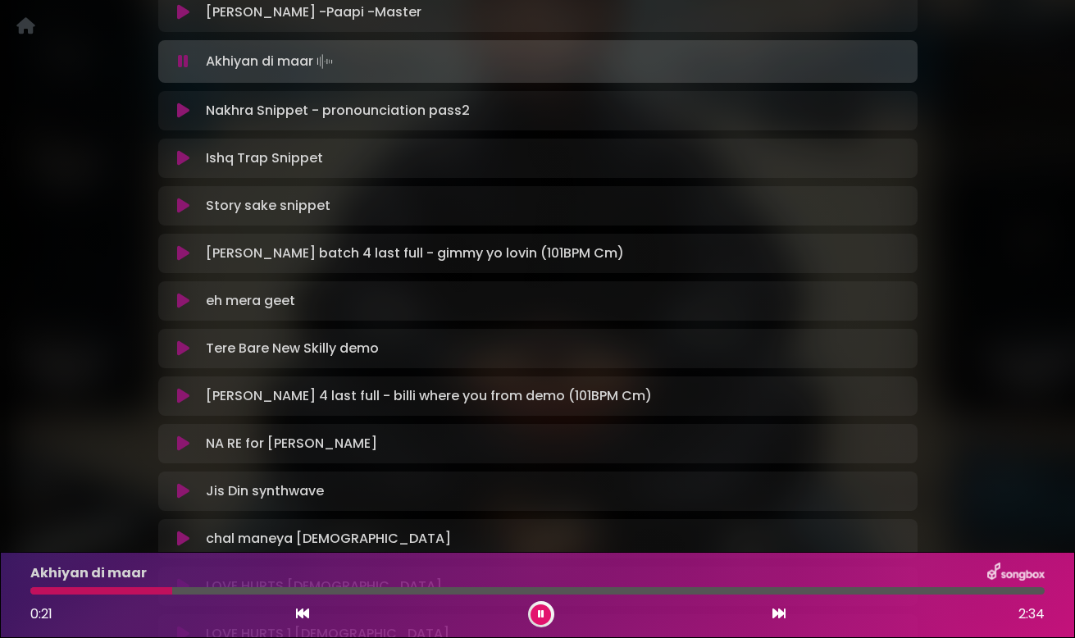
click at [180, 57] on icon at bounding box center [183, 61] width 11 height 16
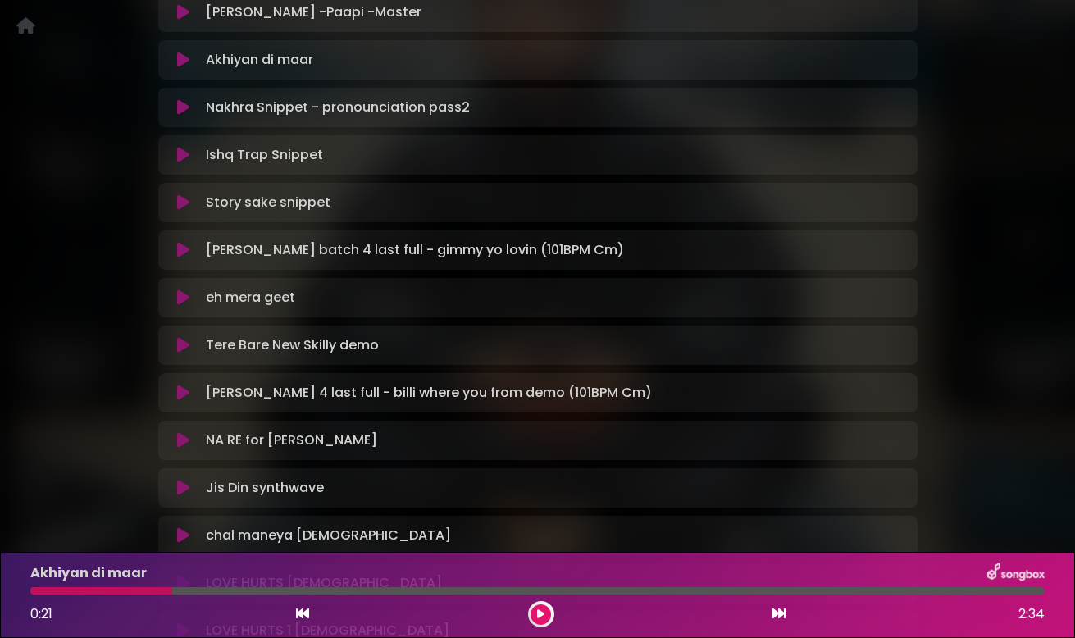
click at [40, 591] on div at bounding box center [101, 590] width 142 height 7
drag, startPoint x: 172, startPoint y: 590, endPoint x: 129, endPoint y: 590, distance: 43.5
click at [127, 591] on div at bounding box center [101, 590] width 142 height 7
click at [129, 590] on div at bounding box center [101, 590] width 142 height 7
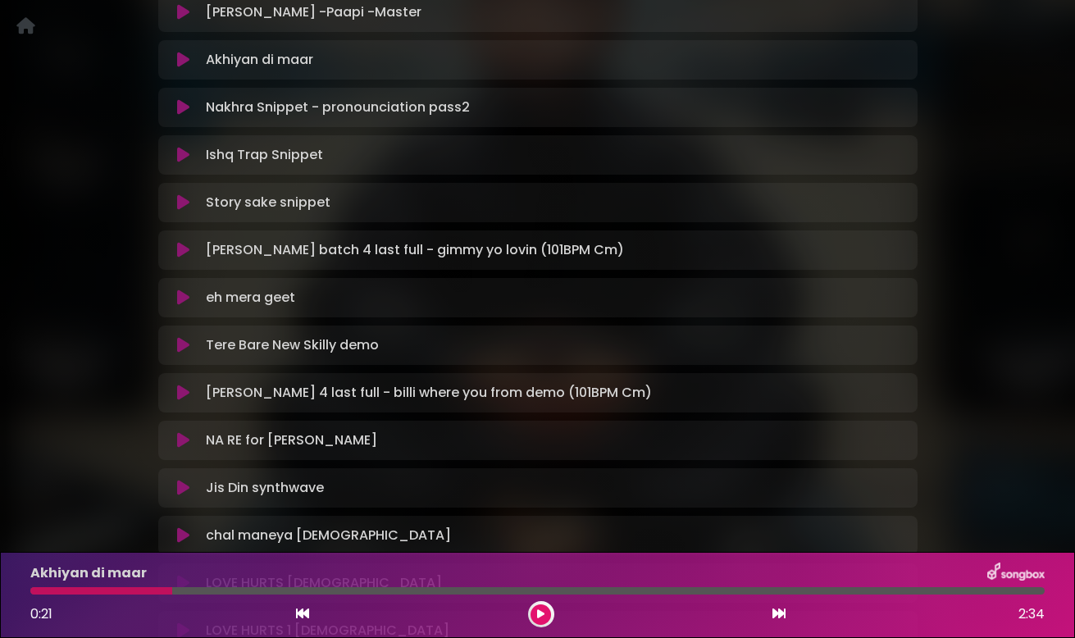
click at [119, 590] on div at bounding box center [101, 590] width 142 height 7
click at [294, 616] on div "0:21 2:34" at bounding box center [538, 614] width 1034 height 26
click at [299, 615] on icon at bounding box center [302, 613] width 13 height 13
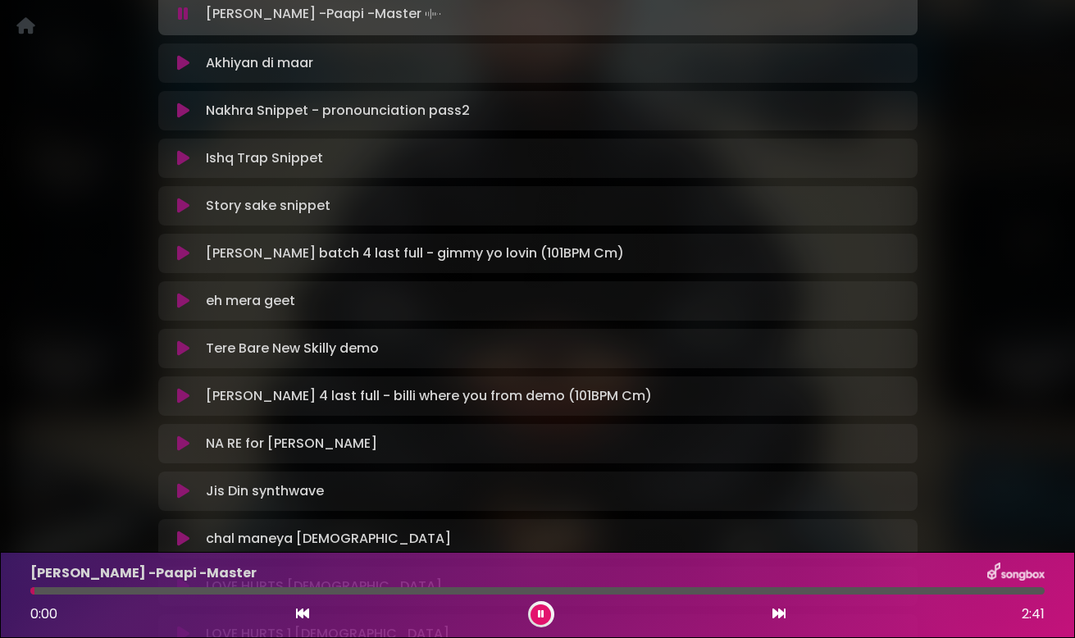
click at [182, 67] on icon at bounding box center [183, 63] width 12 height 16
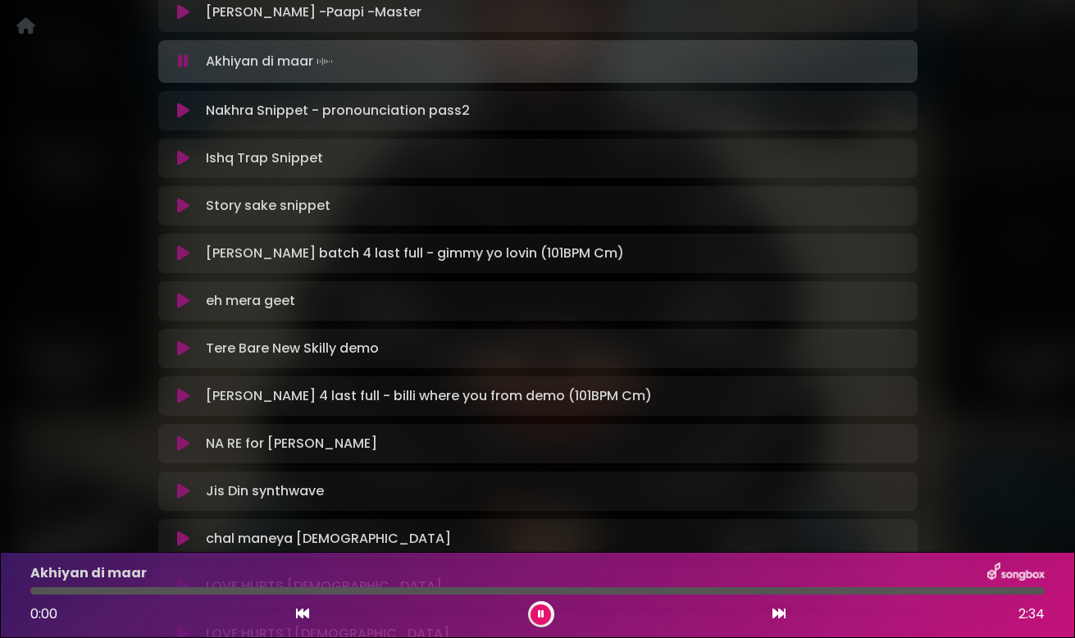
click at [182, 67] on icon at bounding box center [183, 61] width 11 height 16
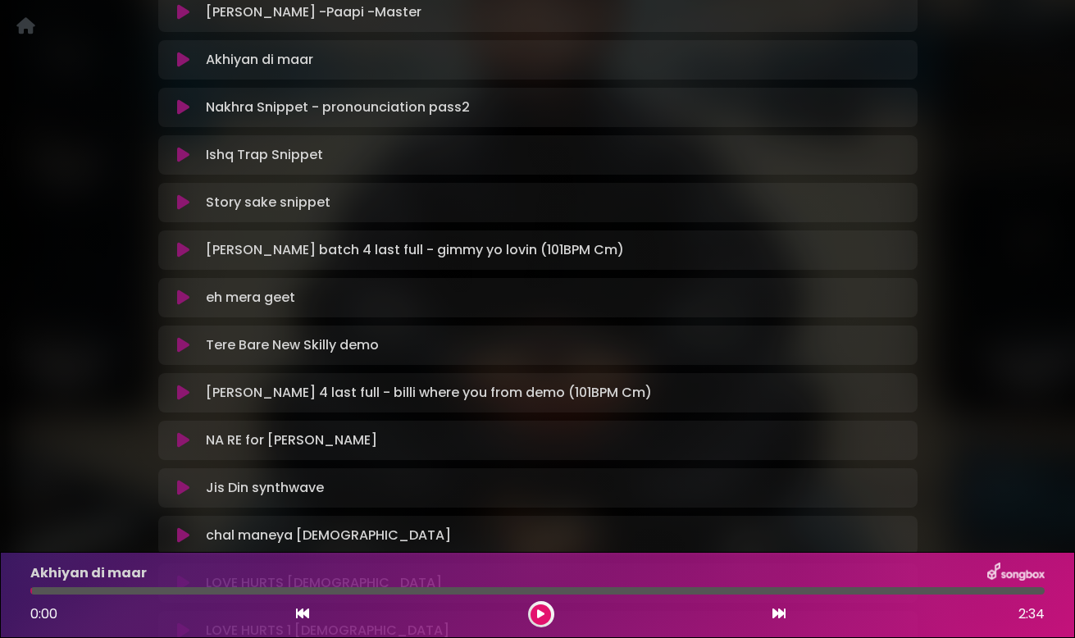
click at [182, 66] on icon at bounding box center [183, 60] width 12 height 16
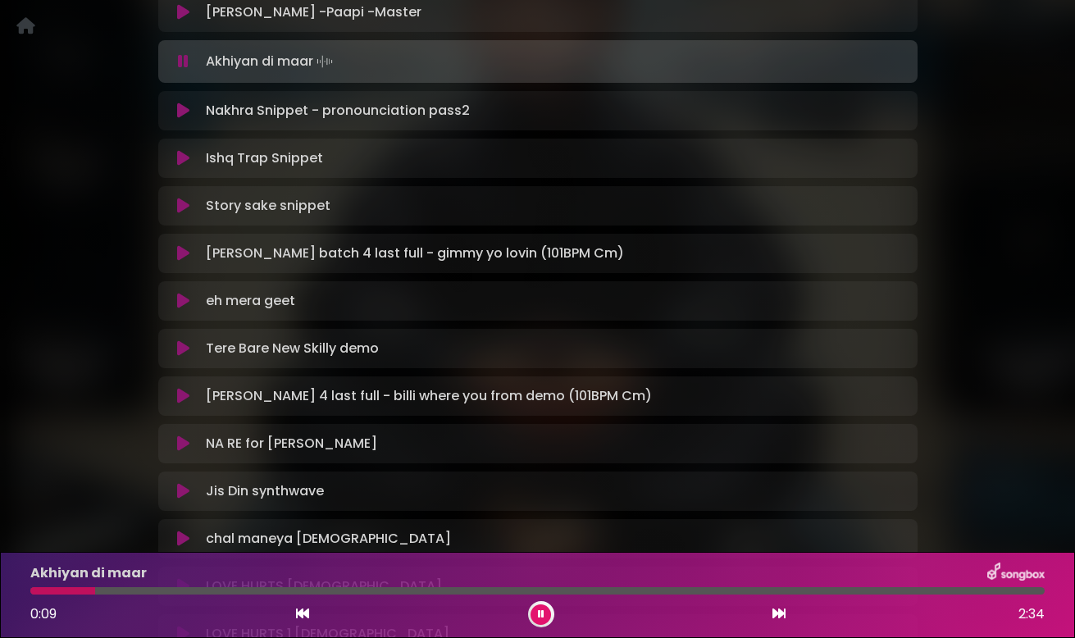
click at [182, 66] on icon at bounding box center [183, 61] width 11 height 16
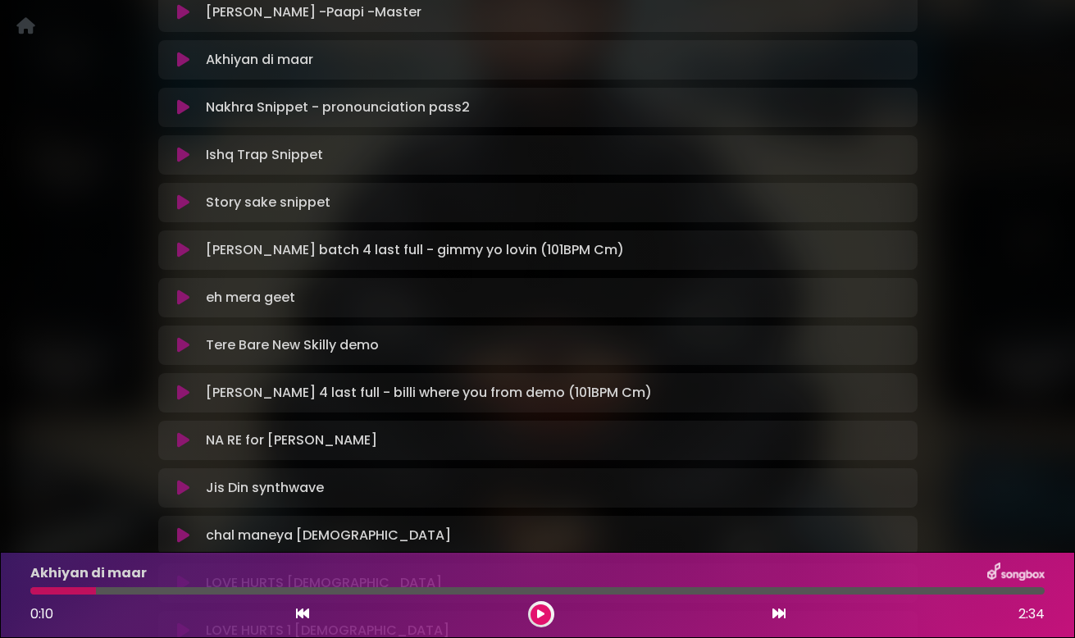
click at [182, 66] on icon at bounding box center [183, 60] width 12 height 16
